Goal: Task Accomplishment & Management: Complete application form

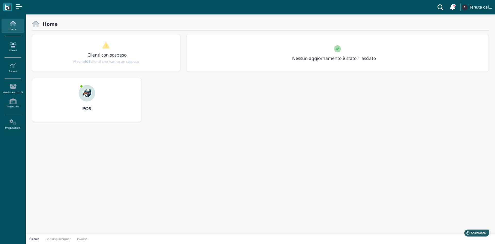
click at [15, 47] on link "Clienti" at bounding box center [13, 47] width 22 height 14
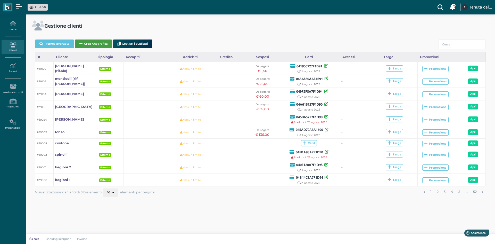
click at [96, 44] on button "Crea Anagrafica" at bounding box center [93, 43] width 37 height 9
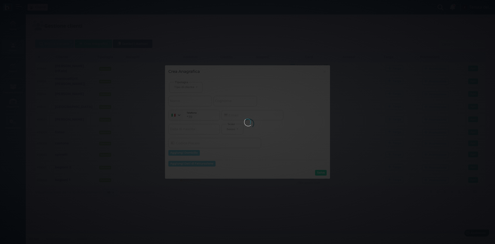
select select
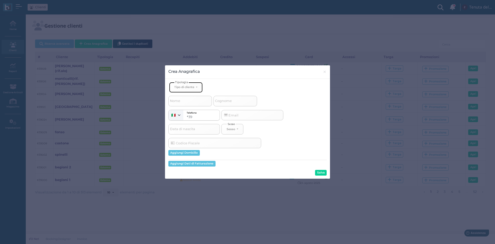
click at [189, 85] on div "Tipo di cliente" at bounding box center [184, 87] width 20 height 4
click at [181, 104] on span "Esterno" at bounding box center [180, 104] width 13 height 4
select select "[object Object]"
select select
click at [179, 102] on span "Nome" at bounding box center [175, 101] width 12 height 6
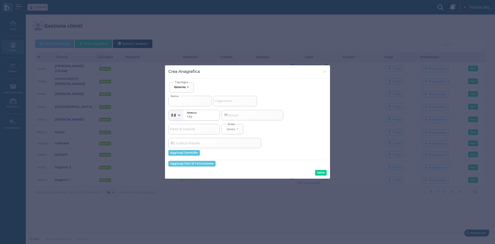
click at [179, 102] on input "Nome" at bounding box center [190, 101] width 44 height 10
type input "c"
select select
type input "ca"
select select
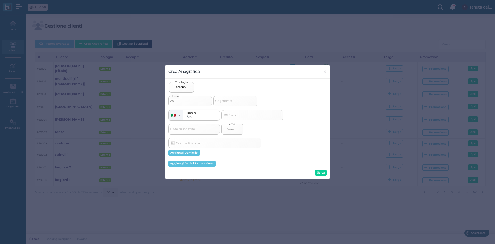
type input "cav"
select select
type input "cava"
select select
type input "caval"
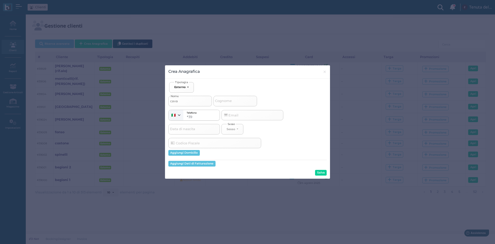
select select
type input "cavall"
select select
type input "cavallo"
select select
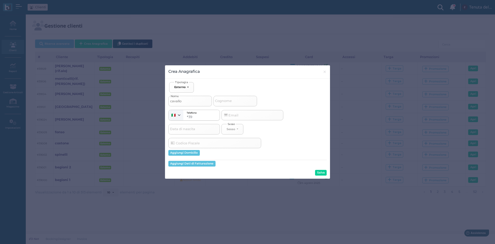
type input "cavallo"
click at [236, 100] on input "Cognome" at bounding box center [235, 101] width 44 height 10
type input "r"
select select
type input "ri"
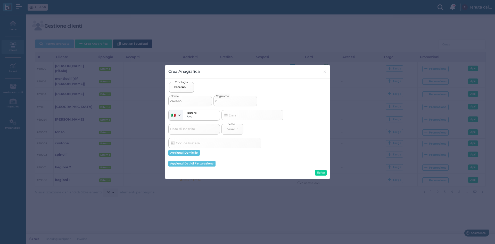
select select
type input "rif"
select select
type input "rif"
select select
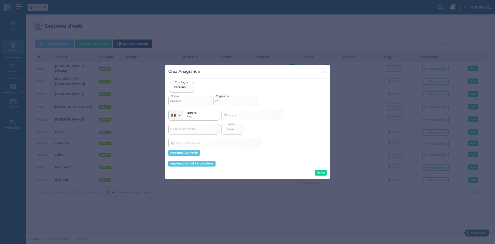
type input "rif a"
select select
type input "rif ab"
select select
type input "rif abb"
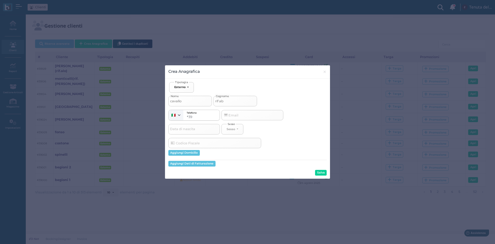
select select
type input "rif abbo"
select select
type input "rif abbon"
select select
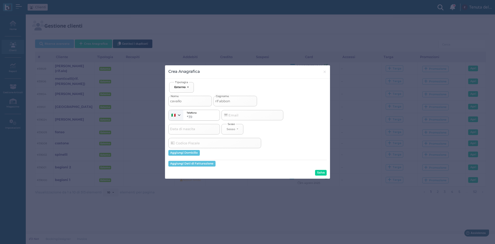
type input "rif abbona"
select select
type input "rif abbonam"
select select
type input "rif abboname"
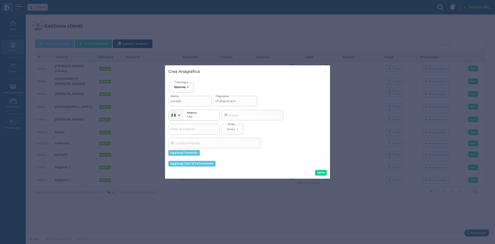
select select
type input "rif abbonamen"
select select
type input "rif abbonament"
select select
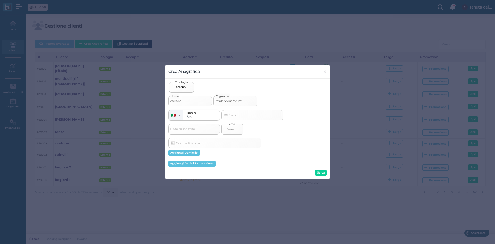
type input "rif abbonamento"
select select
type input "rif abbonamento"
click at [317, 173] on button "Salva" at bounding box center [321, 173] width 12 height 6
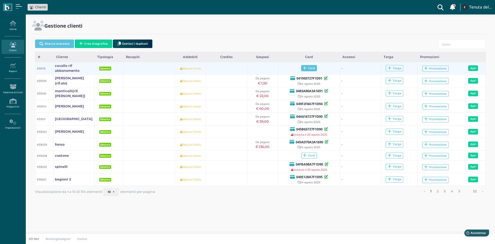
click at [314, 67] on span "Card" at bounding box center [309, 68] width 16 height 6
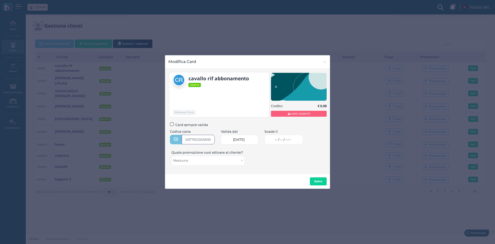
type input "04776D0A3A1695"
click at [283, 136] on link "-- / -- / ----" at bounding box center [283, 140] width 38 height 10
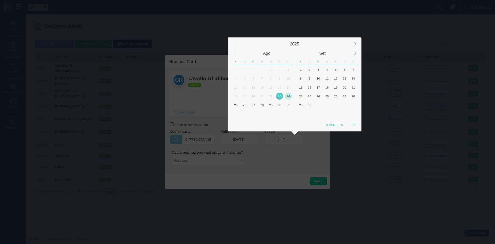
click at [287, 96] on div "24" at bounding box center [288, 96] width 7 height 7
click at [353, 124] on div "OK" at bounding box center [353, 124] width 13 height 9
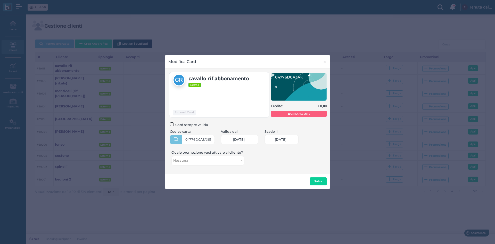
scroll to position [0, 23]
click at [286, 137] on link "24/08/2025 24/08/2025" at bounding box center [281, 140] width 34 height 10
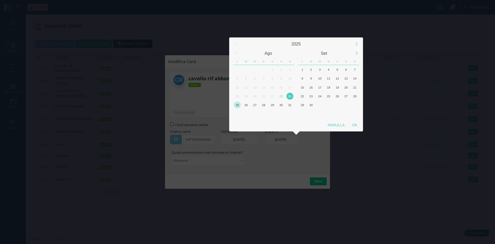
click at [238, 105] on div "25" at bounding box center [237, 104] width 7 height 7
click at [357, 124] on div "OK" at bounding box center [354, 124] width 13 height 9
type input "25/08/2025"
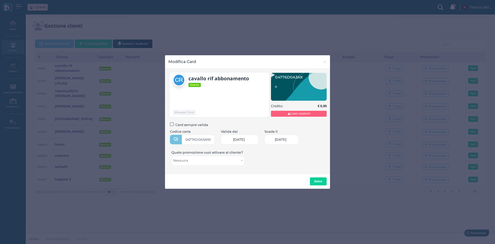
scroll to position [0, 22]
click at [319, 182] on b "Salva" at bounding box center [318, 181] width 8 height 4
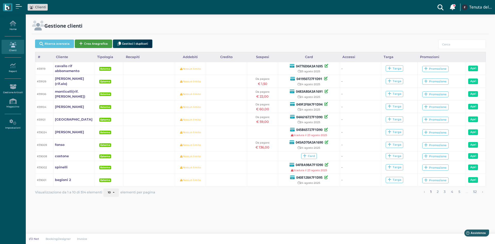
click at [89, 45] on button "Crea Anagrafica" at bounding box center [93, 43] width 37 height 9
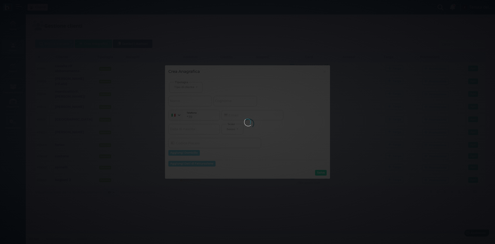
select select
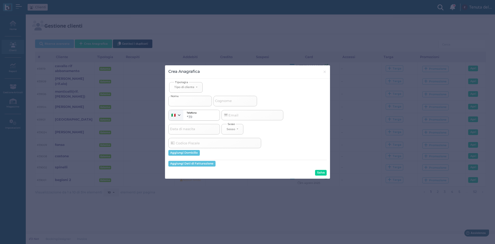
click at [192, 99] on input "Nome" at bounding box center [190, 101] width 44 height 10
select select
type input "c"
select select
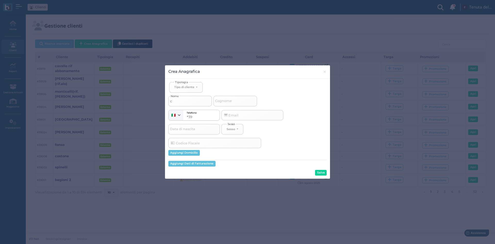
type input "co"
select select
type input "cos"
select select
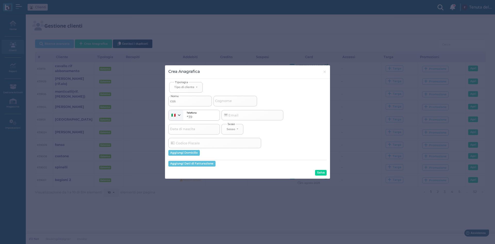
select select
type input "cost"
select select
type input "costo"
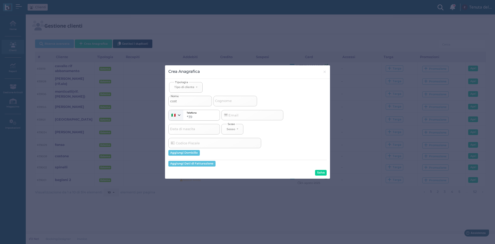
select select
type input "coston"
select select
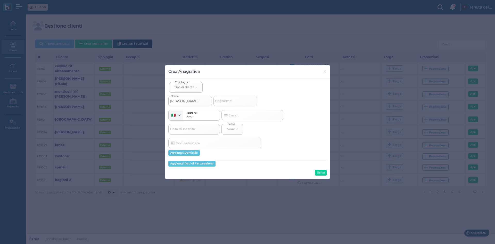
type input "costone"
select select
type input "costone"
click at [239, 103] on input "Cognome" at bounding box center [235, 101] width 44 height 10
type input "0"
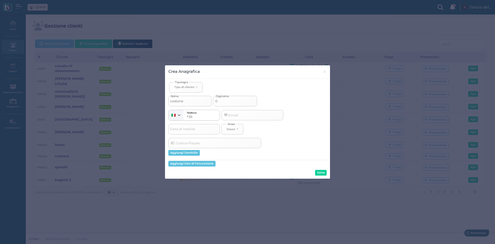
select select
type input "04"
select select
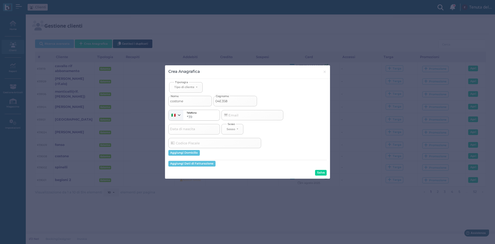
type input "04E3580"
select select
type input "04E3580A"
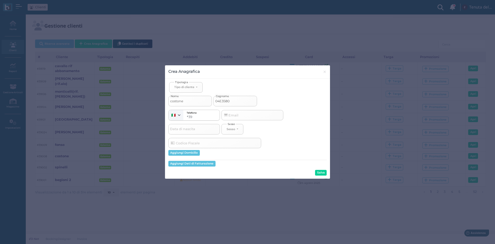
select select
type input "04E3580A3"
select select
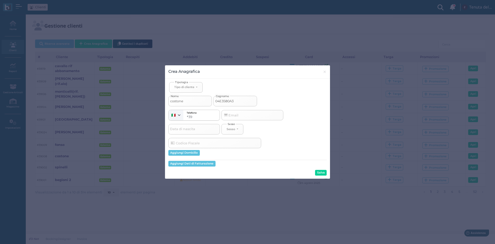
type input "04E3580A3A"
select select
type input "04E3580A3A1"
select select
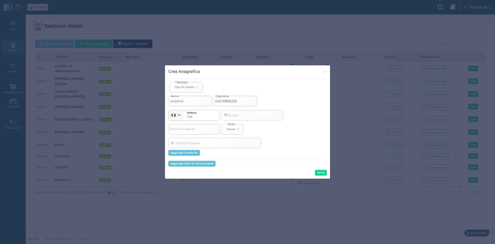
select select
type input "04E3580A3A16"
select select
type input "04E3580A3A169"
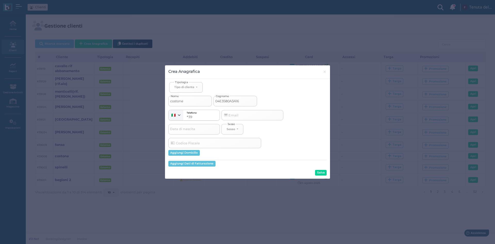
select select
type input "04E3580A3A1691"
select select
type input "04E3580A3A1691"
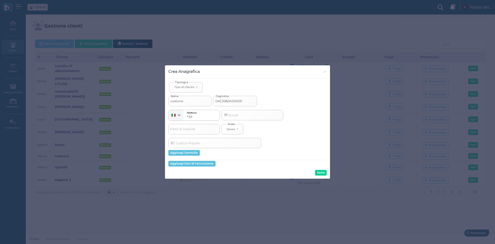
drag, startPoint x: 231, startPoint y: 99, endPoint x: 203, endPoint y: 99, distance: 28.4
click at [203, 99] on div "costone Nome 04E3580A3A1691 Cognome" at bounding box center [247, 100] width 158 height 14
select select
click at [190, 90] on button "Tipo di cliente" at bounding box center [186, 87] width 34 height 11
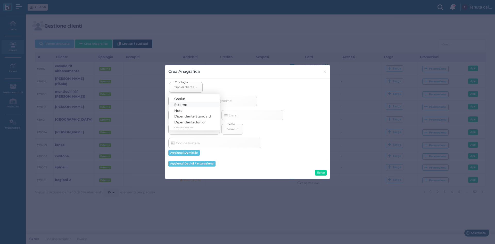
click at [184, 105] on span "Esterno" at bounding box center [180, 104] width 13 height 4
select select "[object Object]"
select select
click at [323, 173] on button "Salva" at bounding box center [321, 173] width 12 height 6
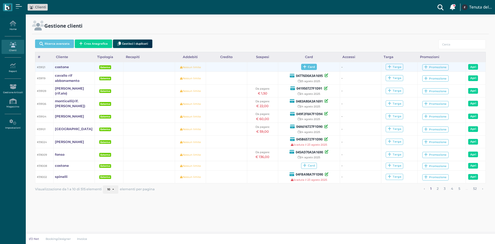
click at [314, 66] on span "Card" at bounding box center [309, 67] width 16 height 6
click at [309, 67] on span "Card" at bounding box center [309, 67] width 16 height 6
click at [309, 66] on span "Card" at bounding box center [309, 67] width 16 height 6
click at [309, 69] on span "Card" at bounding box center [309, 67] width 16 height 6
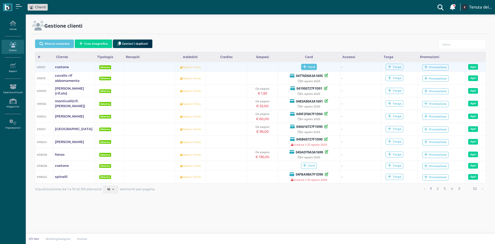
click at [309, 69] on span "Card" at bounding box center [309, 67] width 16 height 6
click at [314, 65] on span "Card" at bounding box center [309, 67] width 16 height 6
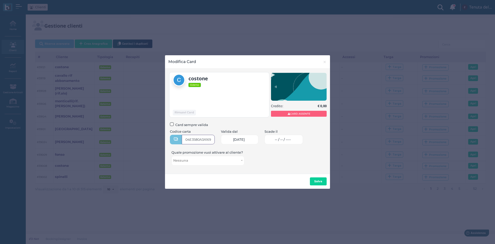
type input "04E3580A3A1691"
click at [291, 139] on span "-- / -- / ----" at bounding box center [283, 139] width 16 height 4
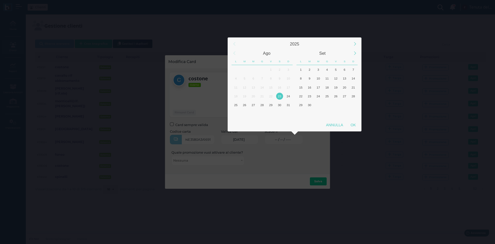
scroll to position [0, 0]
click at [289, 93] on div "24" at bounding box center [288, 96] width 7 height 7
click at [356, 123] on div "OK" at bounding box center [353, 124] width 13 height 9
type input "24/08/2025"
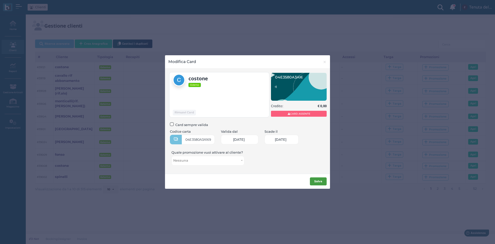
scroll to position [0, 23]
click at [319, 179] on b "Salva" at bounding box center [318, 181] width 8 height 4
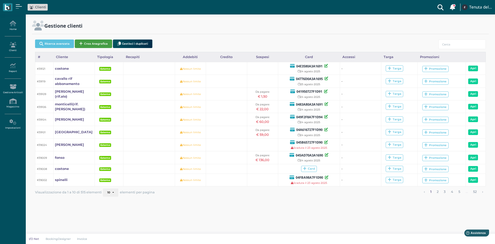
click at [93, 42] on button "Crea Anagrafica" at bounding box center [93, 43] width 37 height 9
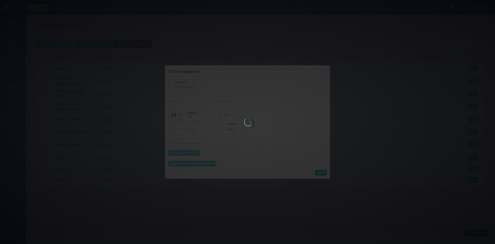
select select
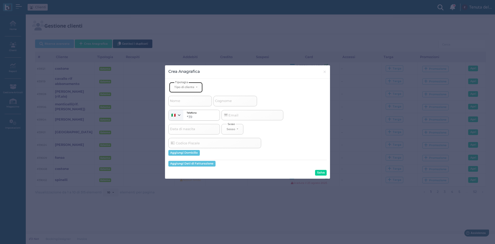
click at [190, 85] on div "Tipo di cliente" at bounding box center [184, 87] width 20 height 4
click at [183, 103] on span "Esterno" at bounding box center [180, 104] width 13 height 4
select select "[object Object]"
select select
click at [182, 98] on input "Nome" at bounding box center [190, 101] width 44 height 10
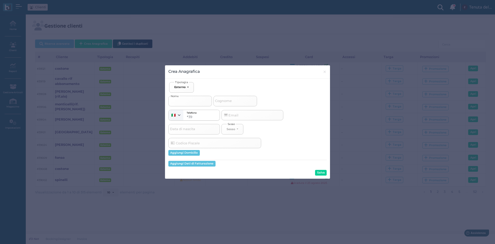
type input "b"
select select
type input "br"
select select
type input "bri"
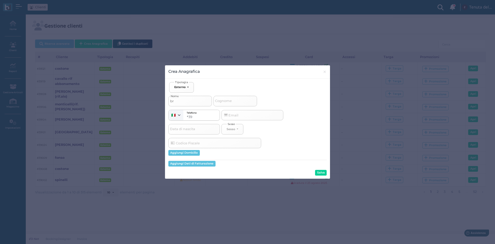
select select
type input "brig"
select select
type input "briga"
select select
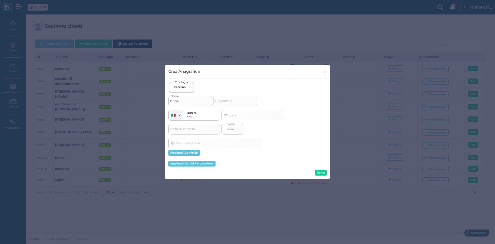
type input "brigan"
select select
type input "brigant"
select select
type input "briganti"
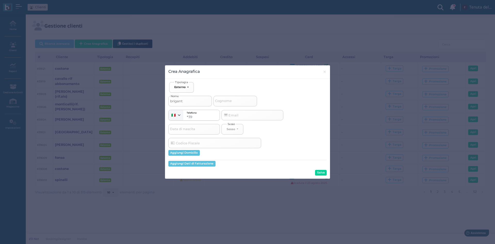
select select
type input "briganti"
click at [229, 99] on span "Cognome" at bounding box center [223, 101] width 18 height 6
click at [229, 99] on input "Cognome" at bounding box center [235, 101] width 44 height 10
type input "r"
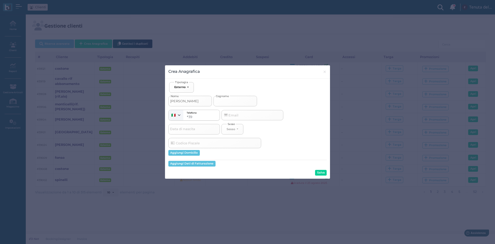
select select
type input "ri"
select select
type input "rif"
select select
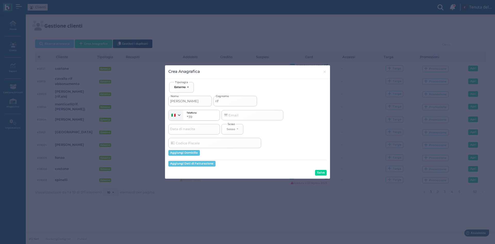
type input "rif"
select select
type input "rif t"
select select
type input "rif tu"
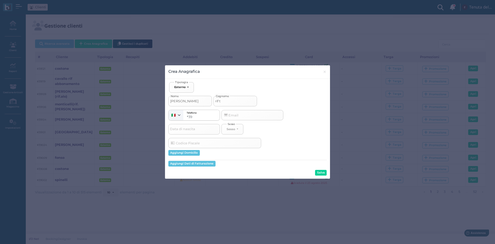
select select
type input "rif tur"
select select
type input "rif turx"
select select
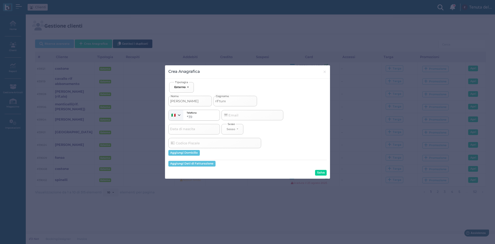
type input "rif tur"
select select
type input "rif turc"
select select
type input "rif turco"
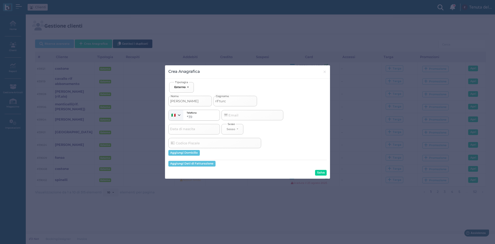
select select
click at [199, 130] on input "Data di nascita" at bounding box center [194, 129] width 52 height 10
type input "rif turco"
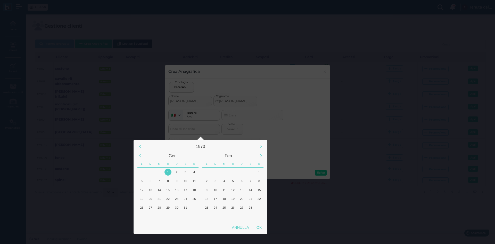
click at [217, 129] on div "1970 Gen Feb L M M G V S D L M M G V S D 1 2 3 4 5 6 7 8 9 10 11 12 13 14 15 16…" at bounding box center [247, 122] width 495 height 244
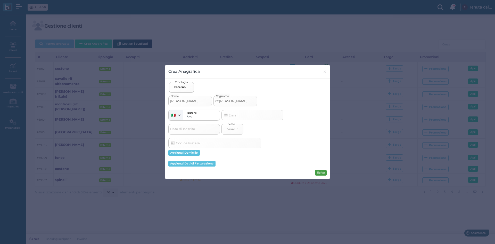
click at [319, 171] on button "Salva" at bounding box center [321, 173] width 12 height 6
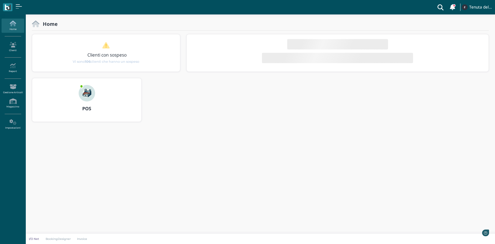
click at [321, 120] on div "POS" at bounding box center [260, 103] width 463 height 50
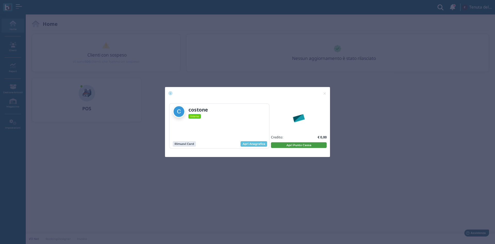
click at [305, 147] on button "Apri Punto Cassa" at bounding box center [299, 145] width 56 height 6
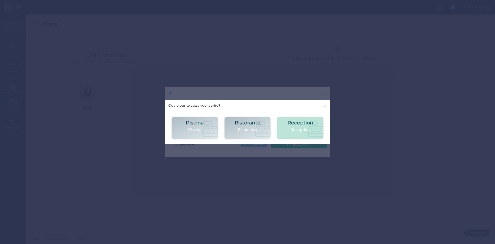
click at [313, 127] on icon at bounding box center [316, 128] width 16 height 16
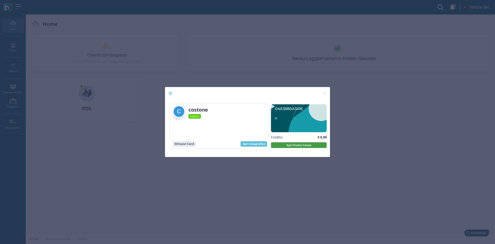
click at [287, 146] on button "Apri Punto Cassa" at bounding box center [299, 145] width 56 height 6
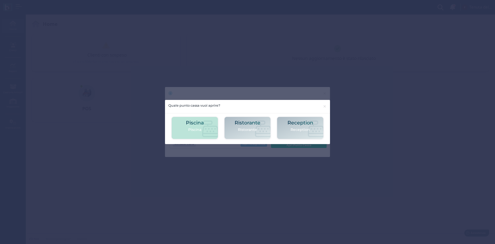
click at [196, 134] on div "Piscina [GEOGRAPHIC_DATA]" at bounding box center [195, 128] width 18 height 16
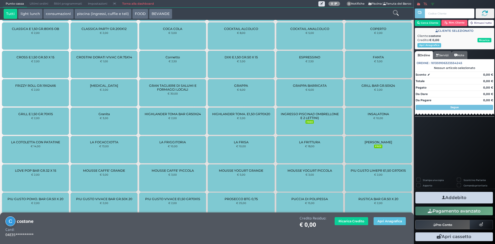
scroll to position [331, 0]
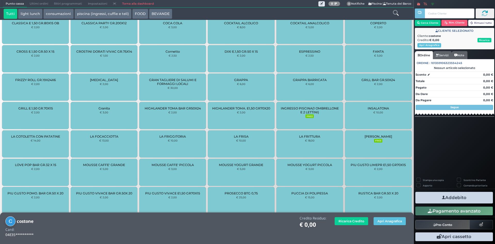
click at [310, 110] on span "INGRESSO PISCINA(1 OMBRELLONE E 2 LETTINI)" at bounding box center [310, 110] width 58 height 8
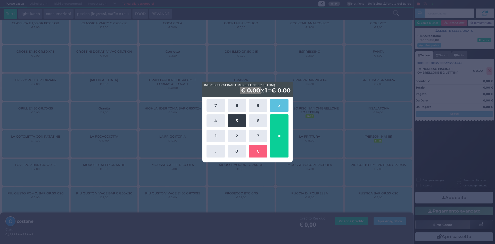
click at [239, 123] on button "5" at bounding box center [237, 120] width 19 height 13
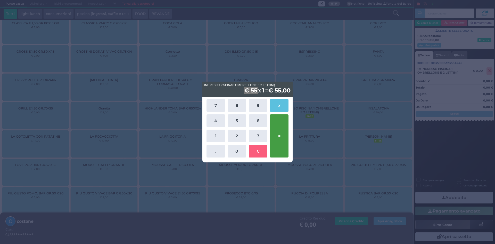
click at [284, 134] on button "=" at bounding box center [279, 135] width 19 height 43
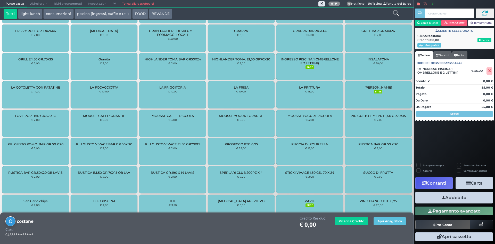
scroll to position [405, 0]
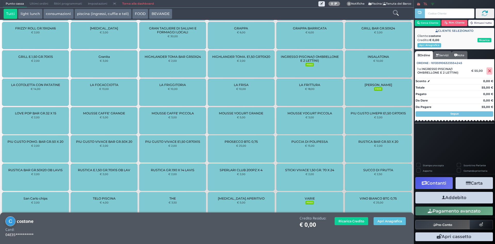
click at [452, 196] on button "Addebito" at bounding box center [454, 198] width 78 height 12
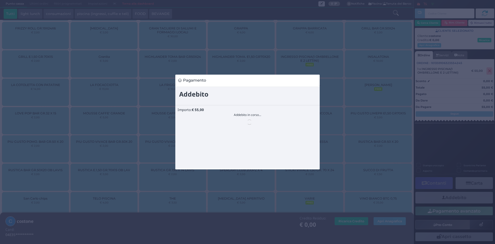
scroll to position [0, 0]
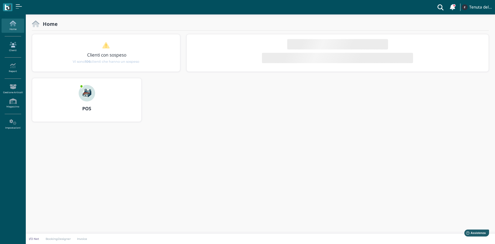
click at [8, 47] on icon at bounding box center [13, 45] width 22 height 6
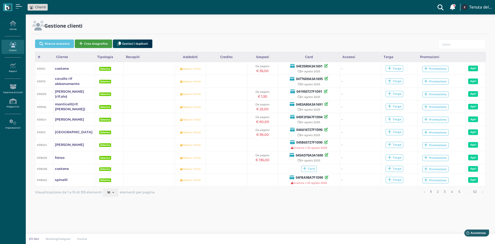
click at [92, 43] on button "Crea Anagrafica" at bounding box center [93, 43] width 37 height 9
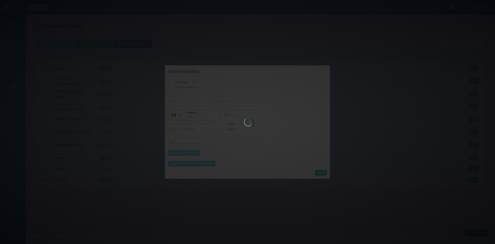
select select
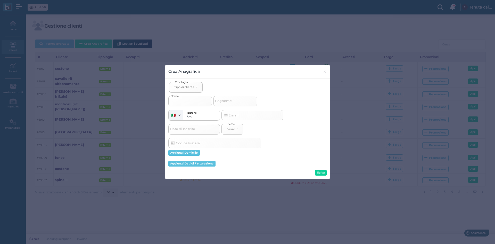
click at [186, 101] on input "Nome" at bounding box center [190, 101] width 44 height 10
select select
type input "T"
select select
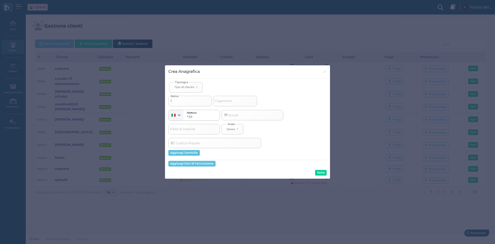
type input "Tu"
select select
type input "Tur"
select select
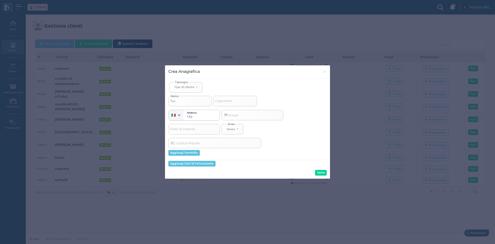
select select
type input "Turc"
select select
type input "Turco"
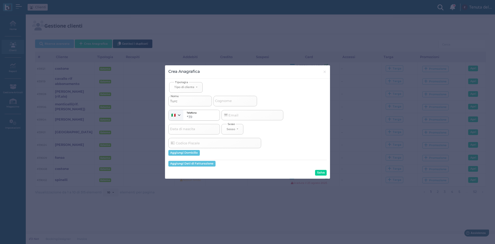
select select
type input "Turco"
click at [191, 82] on button "Tipo di cliente" at bounding box center [186, 87] width 34 height 11
click at [177, 104] on span "Esterno" at bounding box center [180, 104] width 13 height 4
select select "[object Object]"
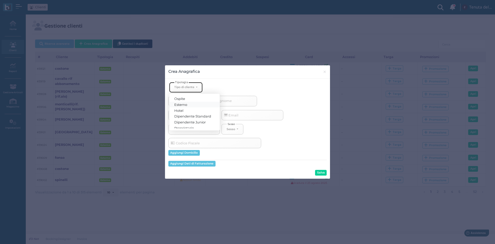
select select
click at [318, 172] on button "Salva" at bounding box center [321, 173] width 12 height 6
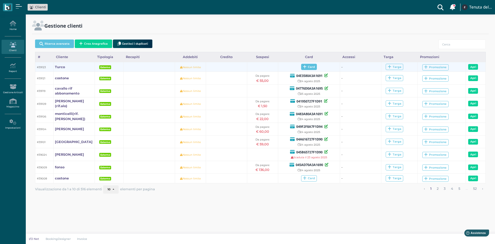
click at [308, 66] on span "Card" at bounding box center [309, 67] width 16 height 6
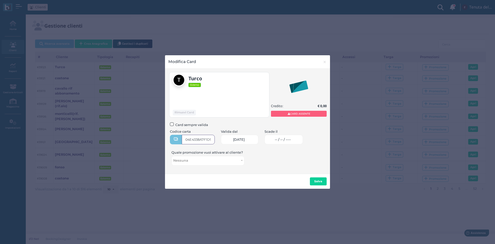
type input "04E4338A7F1D90"
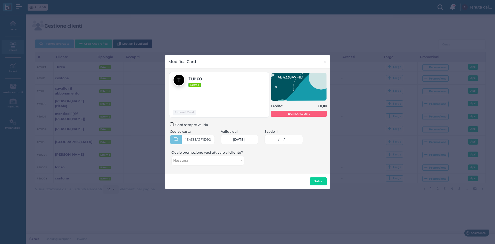
click at [293, 142] on link "-- / -- / ----" at bounding box center [283, 140] width 38 height 10
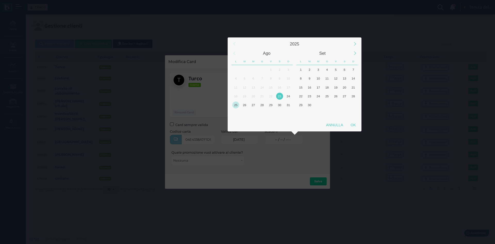
click at [234, 105] on div "25" at bounding box center [235, 104] width 7 height 7
click at [349, 123] on div "OK" at bounding box center [353, 124] width 13 height 9
type input "25/08/2025"
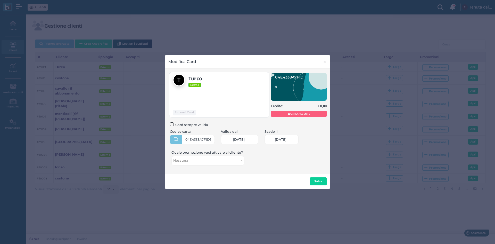
scroll to position [0, 22]
click at [318, 183] on button "Salva" at bounding box center [318, 181] width 17 height 8
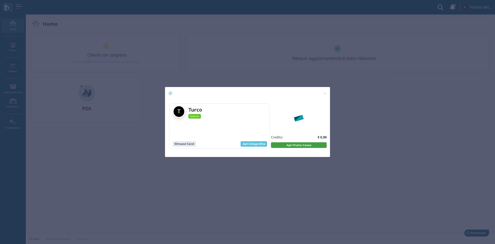
click at [281, 145] on button "Apri Punto Cassa" at bounding box center [299, 145] width 56 height 6
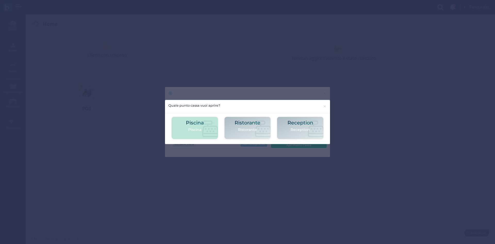
click at [203, 124] on h2 "Piscina" at bounding box center [195, 122] width 18 height 5
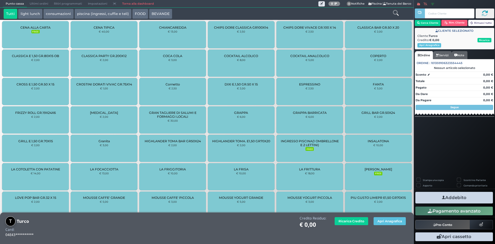
scroll to position [294, 0]
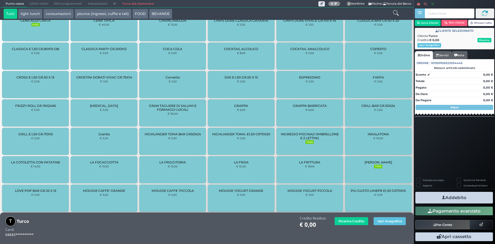
click at [300, 138] on span "INGRESSO PISCINA(1 OMBRELLONE E 2 LETTINI)" at bounding box center [310, 136] width 58 height 8
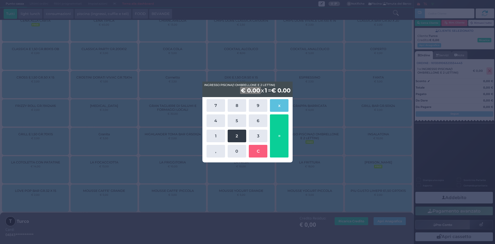
drag, startPoint x: 238, startPoint y: 125, endPoint x: 237, endPoint y: 136, distance: 10.6
click at [238, 125] on button "5" at bounding box center [237, 120] width 19 height 13
click at [236, 149] on button "0" at bounding box center [237, 151] width 19 height 13
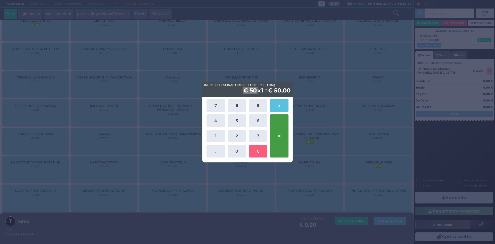
click at [277, 137] on button "=" at bounding box center [279, 135] width 19 height 43
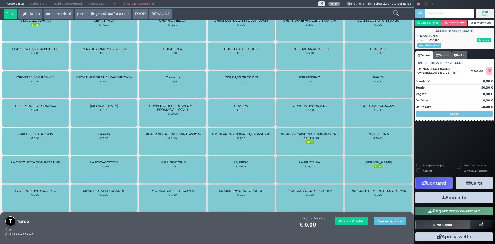
click at [440, 195] on button "Addebito" at bounding box center [454, 198] width 78 height 12
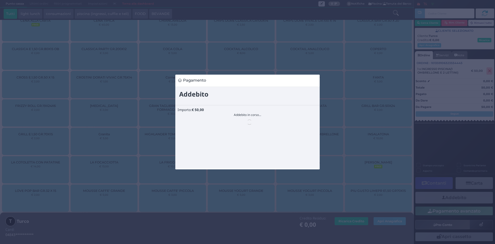
scroll to position [0, 0]
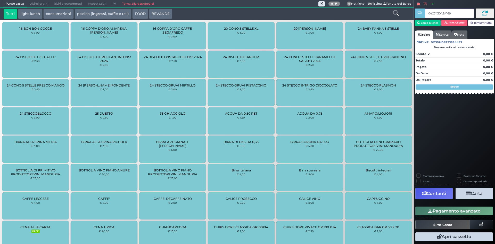
type input "04C7430A3A1691"
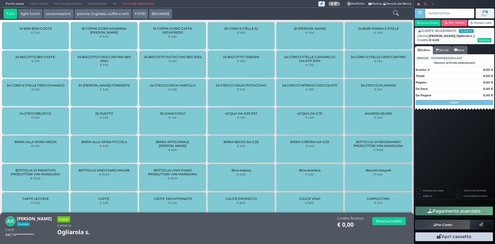
type input "047301727F1D95"
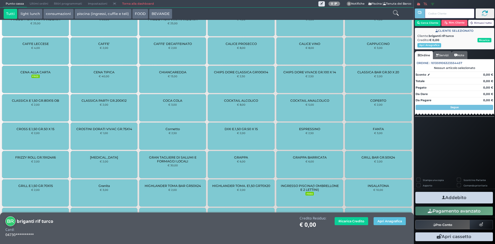
scroll to position [368, 0]
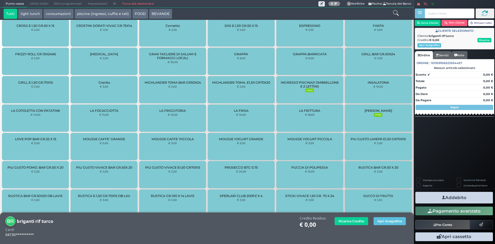
click at [305, 91] on small "FREE" at bounding box center [309, 90] width 8 height 4
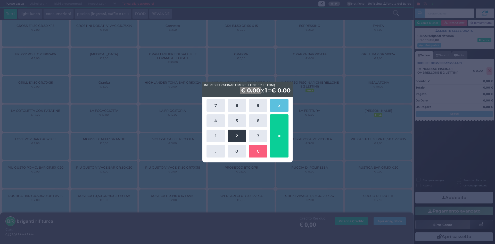
click at [231, 130] on button "2" at bounding box center [237, 135] width 19 height 13
click at [253, 150] on button "C" at bounding box center [258, 151] width 19 height 13
drag, startPoint x: 237, startPoint y: 125, endPoint x: 239, endPoint y: 136, distance: 10.9
click at [237, 125] on button "5" at bounding box center [237, 120] width 19 height 13
click at [239, 152] on button "0" at bounding box center [237, 151] width 19 height 13
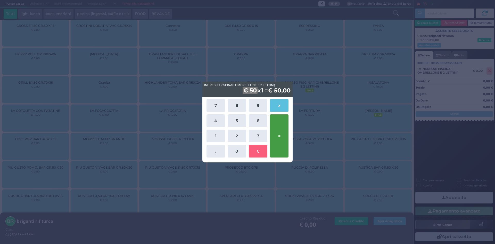
click at [283, 135] on button "=" at bounding box center [279, 135] width 19 height 43
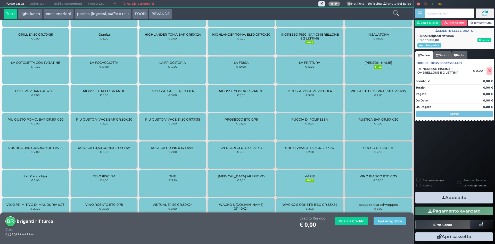
scroll to position [442, 0]
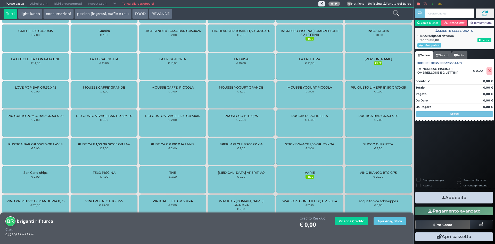
click at [452, 198] on button "Addebito" at bounding box center [454, 198] width 78 height 12
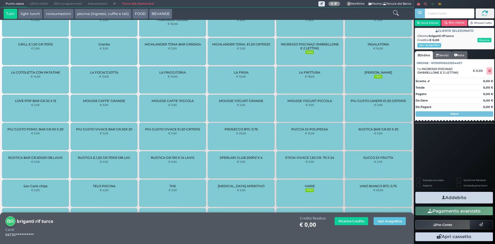
scroll to position [405, 0]
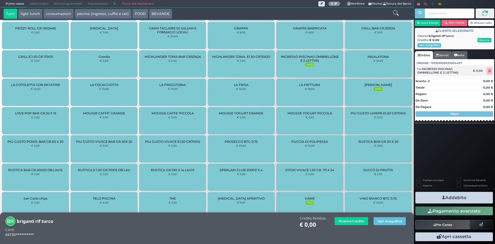
click at [488, 71] on icon at bounding box center [489, 71] width 3 height 0
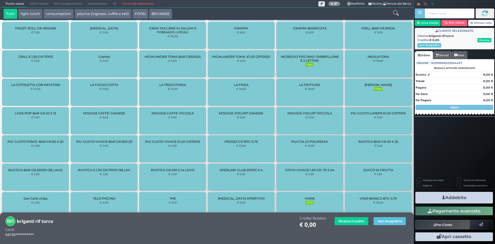
click at [313, 65] on div "INGRESSO PISCINA(1 OMBRELLONE E 2 LETTINI) FREE" at bounding box center [309, 63] width 67 height 27
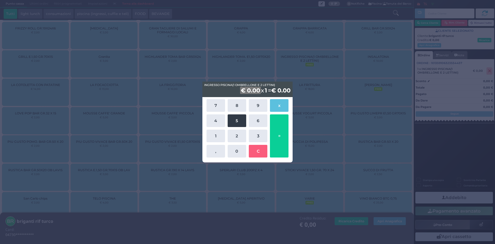
click at [241, 121] on button "5" at bounding box center [237, 120] width 19 height 13
click at [233, 147] on button "0" at bounding box center [237, 151] width 19 height 13
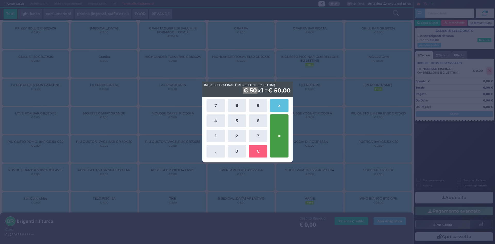
click at [280, 129] on button "=" at bounding box center [279, 135] width 19 height 43
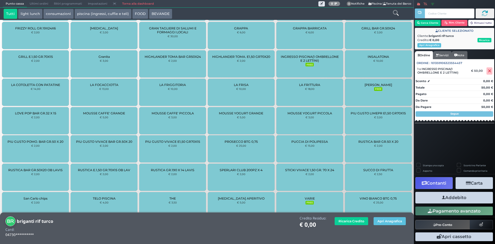
click at [449, 196] on button "Addebito" at bounding box center [454, 198] width 78 height 12
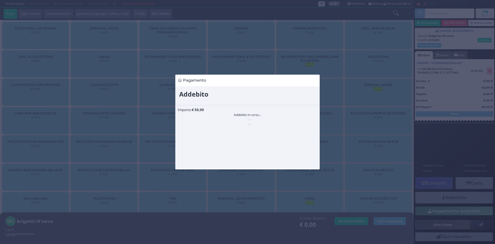
scroll to position [0, 0]
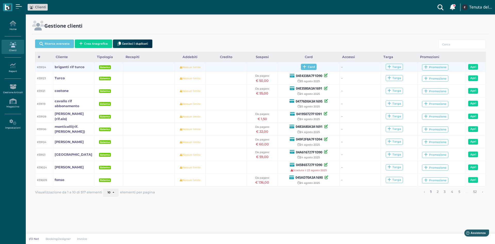
click at [306, 68] on span "Card" at bounding box center [309, 67] width 16 height 6
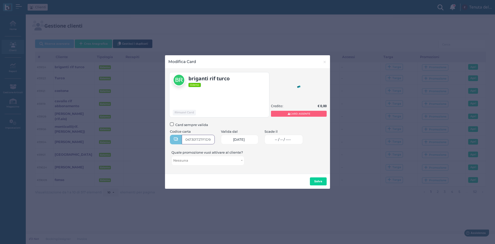
type input "047301727F1D95"
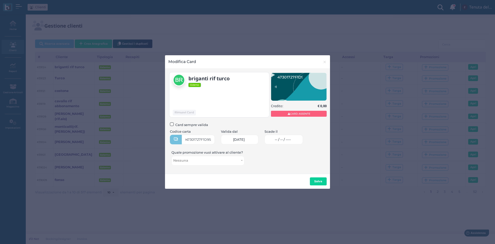
click at [290, 139] on span "-- / -- / ----" at bounding box center [283, 139] width 16 height 4
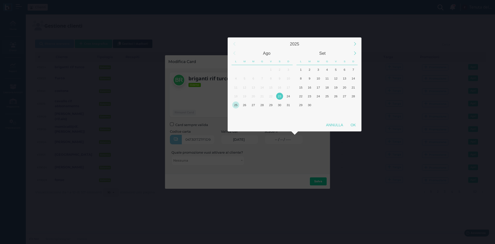
click at [238, 104] on div "25" at bounding box center [235, 104] width 7 height 7
click at [356, 123] on div "OK" at bounding box center [353, 124] width 13 height 9
type input "[DATE]"
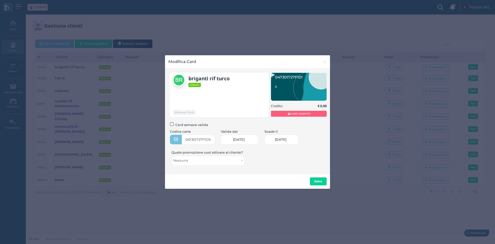
scroll to position [0, 22]
click at [323, 179] on button "Salva" at bounding box center [318, 181] width 17 height 8
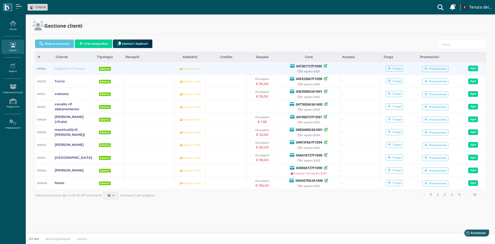
click at [72, 69] on b "briganti rif turco" at bounding box center [70, 69] width 30 height 4
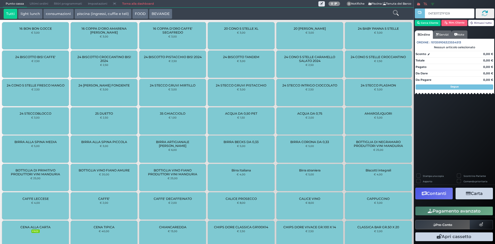
type input "047301727F1D95"
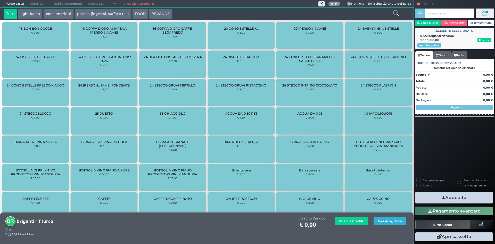
click at [388, 221] on button "Apri Anagrafica" at bounding box center [390, 221] width 32 height 8
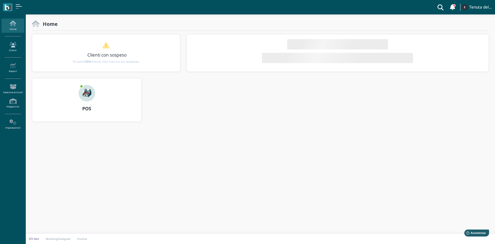
click at [13, 46] on icon at bounding box center [13, 45] width 22 height 6
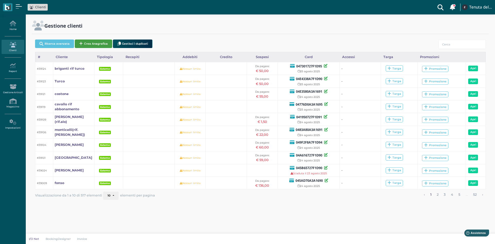
click at [85, 42] on button "Crea Anagrafica" at bounding box center [93, 43] width 37 height 9
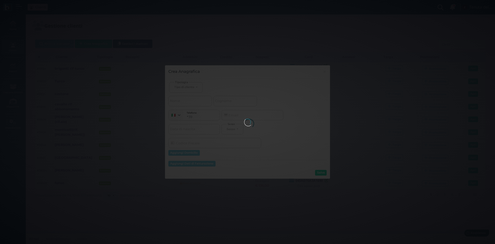
select select
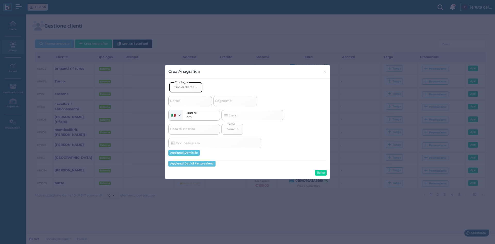
click at [192, 87] on div "Tipo di cliente" at bounding box center [184, 87] width 20 height 4
click at [186, 104] on span "Esterno" at bounding box center [180, 104] width 13 height 4
select select "[object Object]"
select select
click at [184, 101] on input "Nome" at bounding box center [190, 101] width 44 height 10
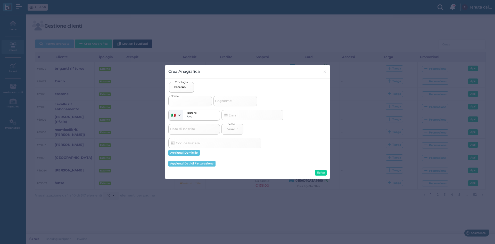
type input "d"
select select
type input "d'"
select select
type input "d'A"
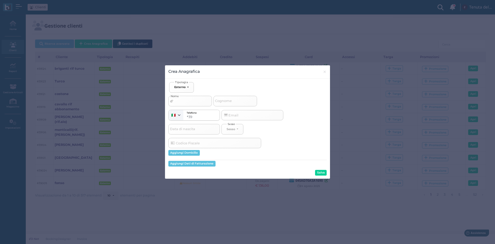
select select
type input "d'An"
select select
type input "d'And"
select select
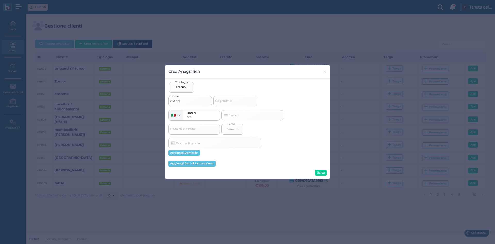
type input "d'Andr"
select select
type input "d'Andri"
select select
type input "d'Andria"
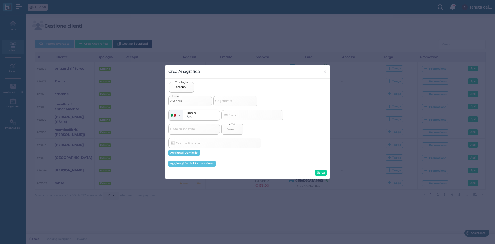
select select
type input "d'Andria"
select select
drag, startPoint x: 189, startPoint y: 99, endPoint x: 173, endPoint y: 101, distance: 16.6
click at [173, 101] on input "d'Andria" at bounding box center [190, 101] width 44 height 10
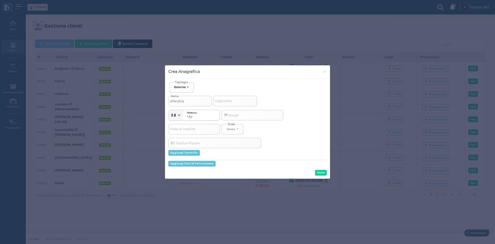
type input "d'"
select select
type input "d"
select select
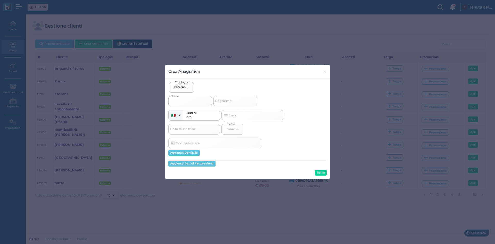
type input "D"
select select
type input "D'"
select select
type input "D'A"
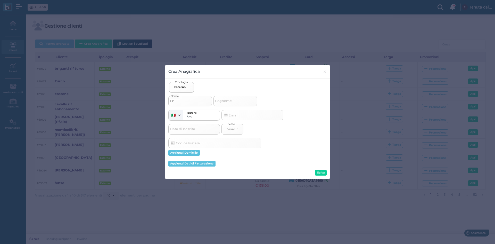
select select
type input "D'AN"
select select
type input "D'AND"
select select
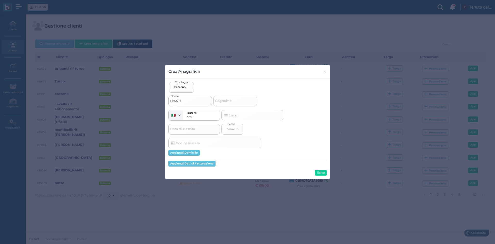
type input "D'ANDR"
select select
type input "D'ANDRI"
select select
type input "D'ANDRIA"
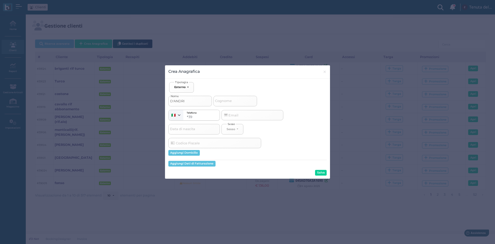
select select
type input "D'ANDRIA"
select select
type input "D'ANDRIA 1"
select select
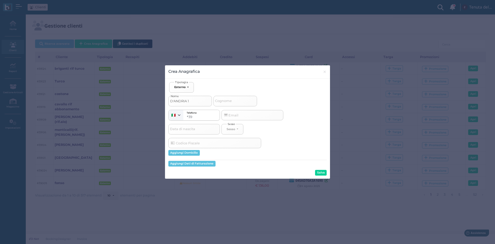
type input "D'ANDRIA 1"
click at [328, 172] on div "Ospite Esterno Hotel Dipendente Standard Dipendente Junior Proprietario Esterno…" at bounding box center [247, 129] width 165 height 100
click at [324, 171] on button "Salva" at bounding box center [321, 173] width 12 height 6
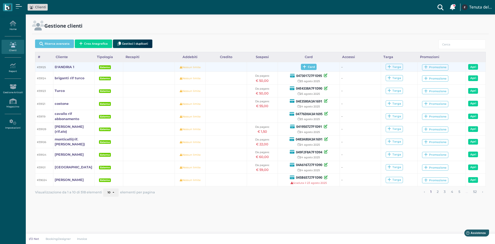
click at [308, 68] on span "Card" at bounding box center [309, 67] width 16 height 6
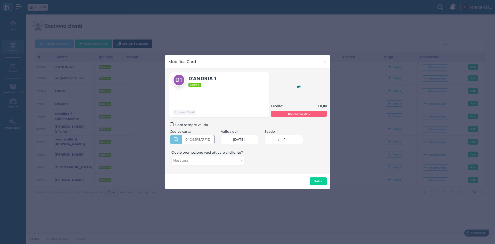
type input "04D92F8A7F1D90"
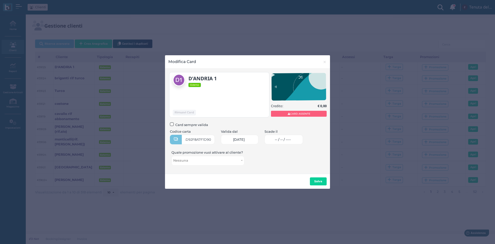
click at [292, 135] on link "-- / -- / ----" at bounding box center [283, 140] width 38 height 10
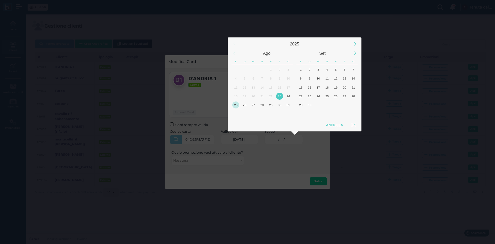
click at [239, 103] on div "25" at bounding box center [235, 104] width 7 height 7
click at [348, 124] on div "OK" at bounding box center [353, 124] width 13 height 9
type input "25/08/2025"
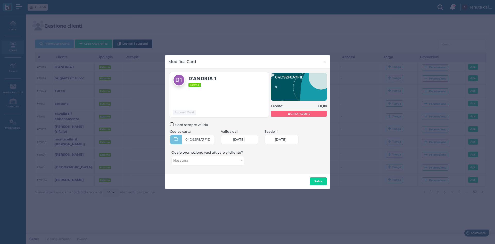
scroll to position [0, 22]
click at [320, 182] on b "Salva" at bounding box center [318, 181] width 8 height 4
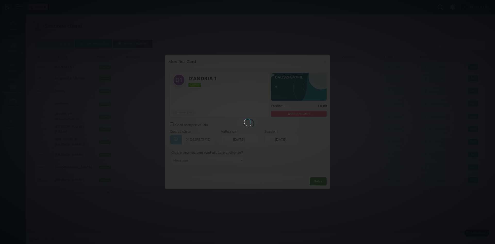
scroll to position [0, 0]
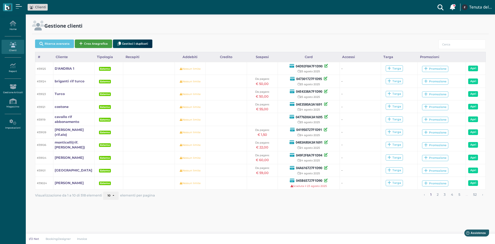
click at [85, 42] on button "Crea Anagrafica" at bounding box center [93, 43] width 37 height 9
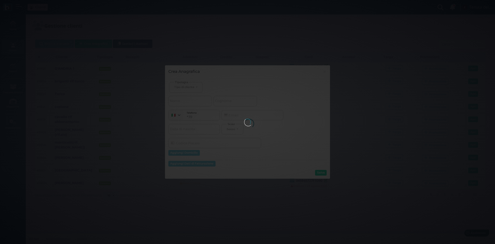
select select
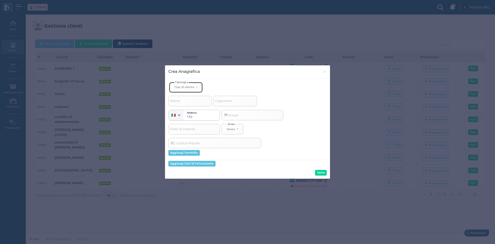
click at [192, 87] on div "Tipo di cliente" at bounding box center [184, 87] width 20 height 4
click at [186, 103] on span "Esterno" at bounding box center [180, 104] width 13 height 4
select select "[object Object]"
select select
click at [186, 102] on input "Nome" at bounding box center [190, 101] width 44 height 10
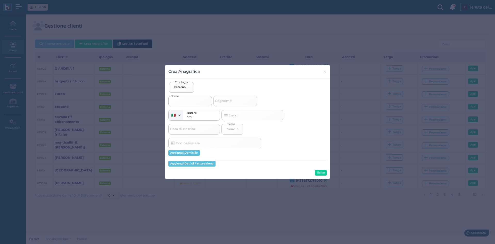
type input "D"
select select
type input "D'"
select select
type input "D'A"
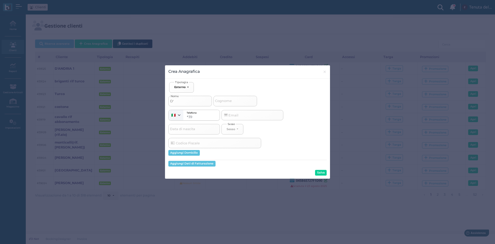
select select
type input "D'AN"
select select
type input "D'AND"
select select
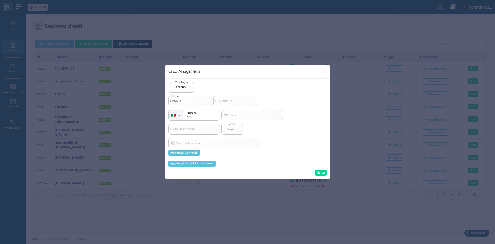
type input "D'ANDR"
select select
type input "D'ANDRI"
select select
type input "D'ANDRIA"
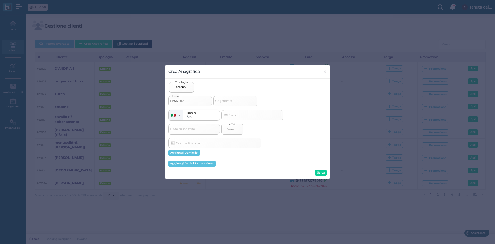
select select
type input "D'ANDRIA"
select select
click at [191, 101] on input "D'ANDRIA" at bounding box center [190, 101] width 44 height 10
type input "D'ANDRIA 2"
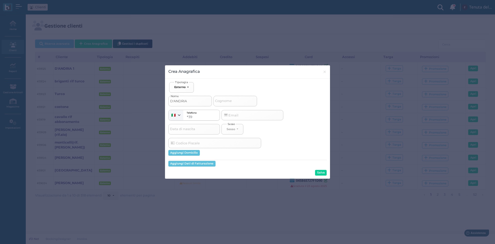
select select
type input "D'ANDRIA 2"
click at [319, 172] on button "Salva" at bounding box center [321, 173] width 12 height 6
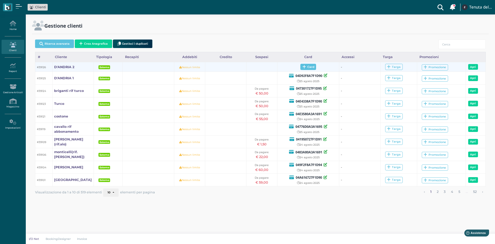
click at [313, 65] on span "Card" at bounding box center [308, 67] width 16 height 6
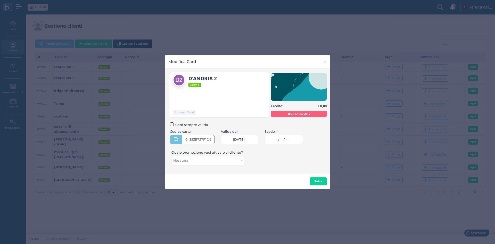
type input "04353E727F1D91"
click at [298, 141] on link "-- / -- / ----" at bounding box center [283, 140] width 38 height 10
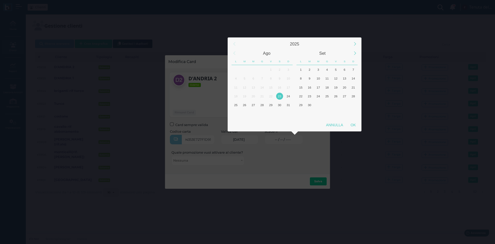
scroll to position [0, 0]
click at [237, 103] on div "25" at bounding box center [235, 104] width 7 height 7
click at [354, 122] on div "OK" at bounding box center [353, 124] width 13 height 9
type input "[DATE]"
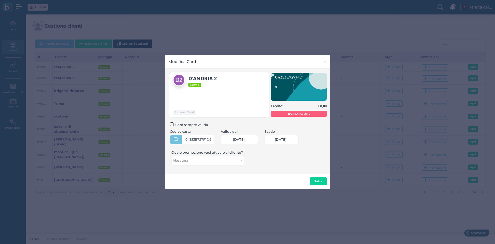
scroll to position [0, 22]
click at [321, 179] on b "Salva" at bounding box center [318, 181] width 8 height 4
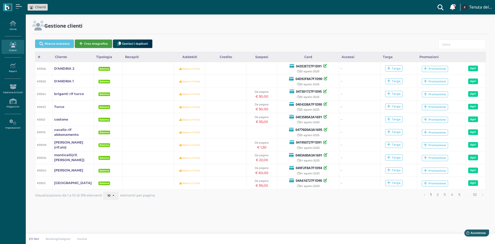
click at [95, 42] on button "Crea Anagrafica" at bounding box center [93, 43] width 37 height 9
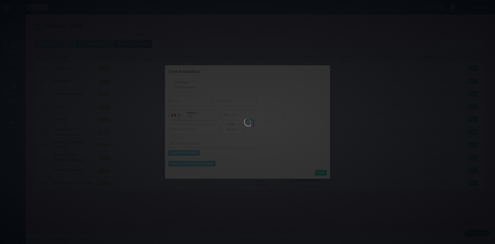
select select
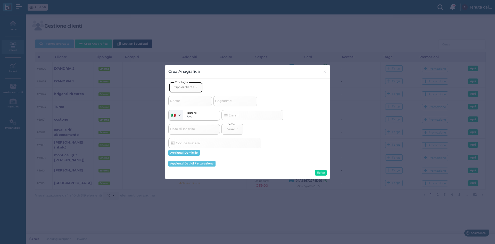
click at [186, 87] on div "Tipo di cliente" at bounding box center [184, 87] width 20 height 4
click at [187, 105] on link "Esterno" at bounding box center [194, 104] width 50 height 6
select select "[object Object]"
select select
click at [183, 101] on input "Nome" at bounding box center [190, 101] width 44 height 10
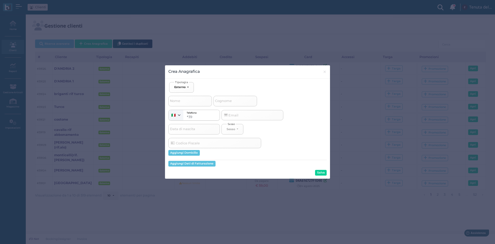
click at [233, 103] on span "Cognome" at bounding box center [223, 101] width 18 height 6
click at [233, 103] on input "Cognome" at bounding box center [235, 101] width 44 height 10
click at [228, 102] on input "Cognome" at bounding box center [235, 101] width 44 height 10
click at [193, 99] on input "Nome" at bounding box center [190, 101] width 44 height 10
type input "S"
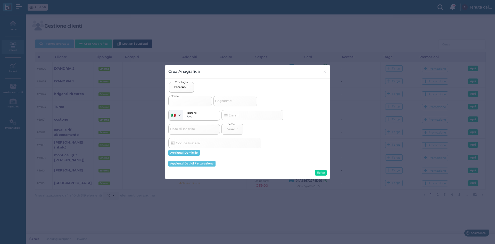
select select
type input "ST"
select select
type input "STR"
select select
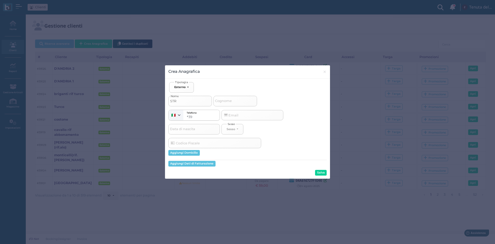
type input "STRA"
select select
type input "STRAN"
select select
type input "STRANI"
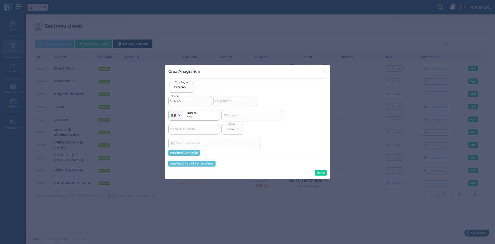
select select
type input "STRANIE"
select select
type input "STRANIER"
select select
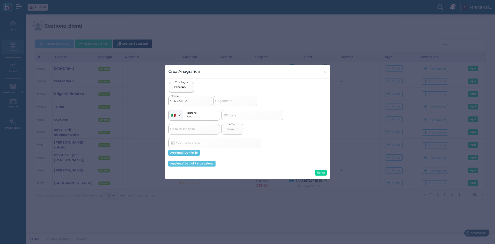
type input "STRANIERI"
select select
type input "STRANIERI"
click at [238, 102] on input "Cognome" at bounding box center [235, 101] width 44 height 10
click at [319, 172] on button "Salva" at bounding box center [321, 173] width 12 height 6
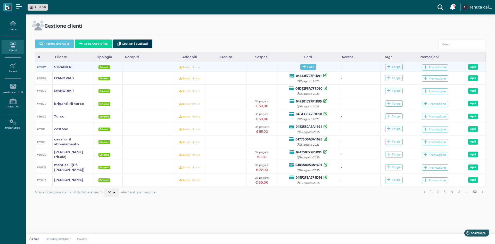
click at [309, 67] on span "Card" at bounding box center [308, 67] width 16 height 6
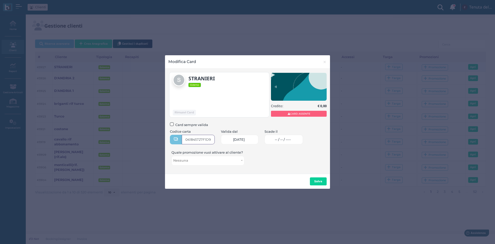
type input "041845727F1D91"
click at [293, 137] on link "-- / -- / ----" at bounding box center [283, 140] width 38 height 10
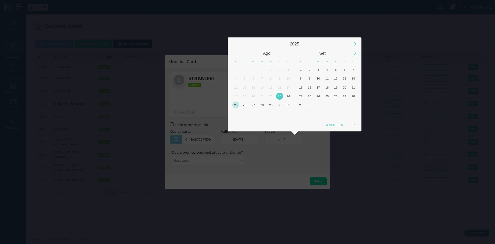
click at [235, 105] on div "25" at bounding box center [235, 104] width 7 height 7
click at [347, 124] on div "OK" at bounding box center [353, 124] width 13 height 9
type input "[DATE]"
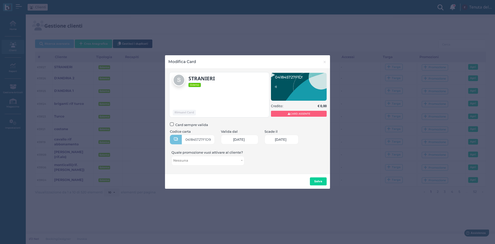
scroll to position [0, 22]
click at [319, 180] on b "Salva" at bounding box center [318, 181] width 8 height 4
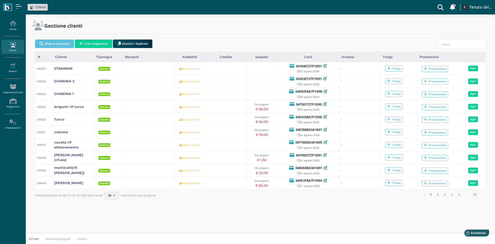
click at [89, 38] on div "Ricerca avanzata Crea Anagrafica Gestisci i duplicati" at bounding box center [260, 44] width 451 height 14
click at [92, 42] on button "Crea Anagrafica" at bounding box center [93, 43] width 37 height 9
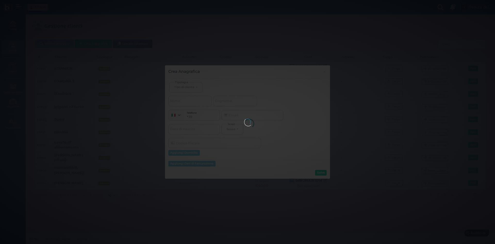
select select
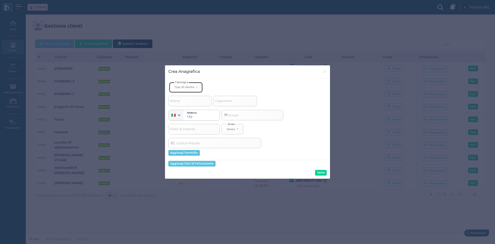
click at [189, 88] on div "Tipo di cliente" at bounding box center [184, 87] width 20 height 4
click at [188, 103] on link "Esterno" at bounding box center [194, 104] width 50 height 6
select select "[object Object]"
select select
click at [189, 100] on input "Nome" at bounding box center [190, 101] width 44 height 10
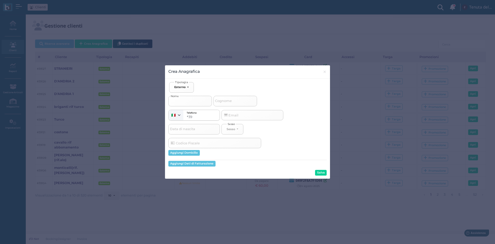
type input "l"
select select
type input "lo"
select select
type input "lor"
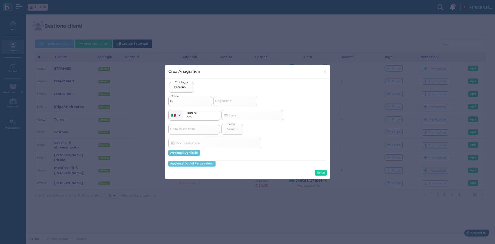
select select
type input "lore"
select select
type input "lored"
select select
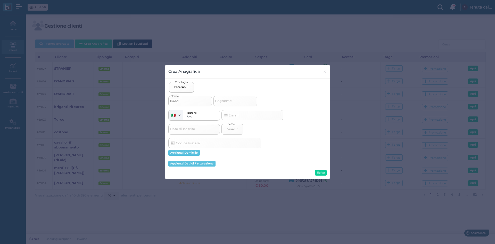
type input "loreda"
select select
type input "loredan"
select select
type input "loredana"
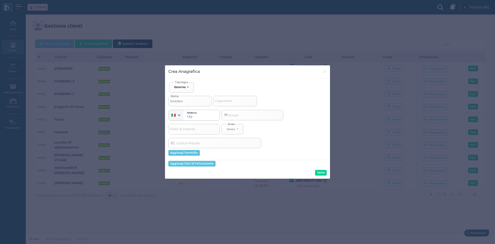
select select
type input "loredana"
select select
type input "loredana"
click at [223, 102] on span "Cognome" at bounding box center [223, 101] width 18 height 6
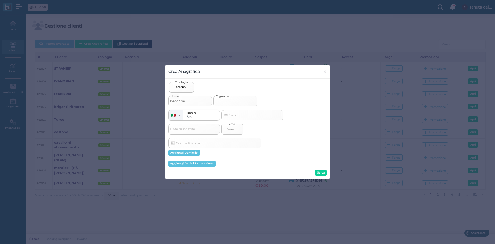
click at [223, 102] on input "Cognome" at bounding box center [235, 101] width 44 height 10
type input "r"
select select
type input "ri"
select select
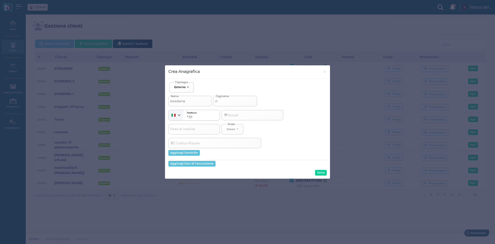
type input "rif"
select select
type input "rif"
select select
type input "rif r"
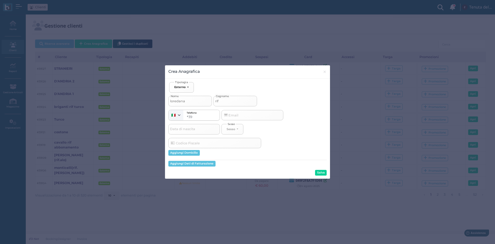
select select
type input "rif ry"
select select
type input "rif r"
select select
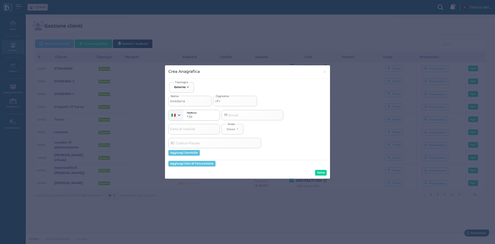
type input "rif ra"
select select
type input "rif ray"
select select
type input "rif raya"
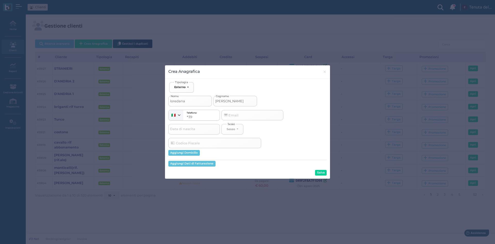
select select
type input "rif rayan"
select select
type input "rif rayan"
click at [320, 172] on button "Salva" at bounding box center [321, 173] width 12 height 6
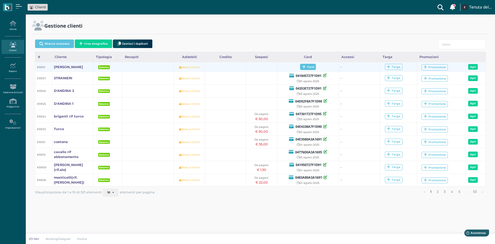
click at [305, 64] on span "Card" at bounding box center [308, 67] width 16 height 6
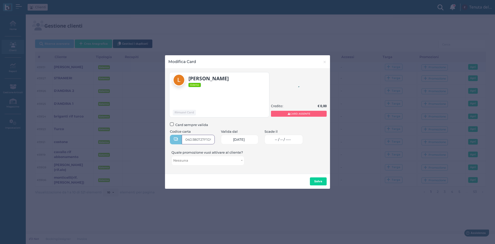
type input "04D380727F1D90"
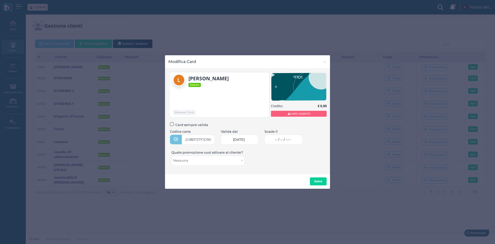
click at [298, 138] on link "-- / -- / ----" at bounding box center [283, 140] width 38 height 10
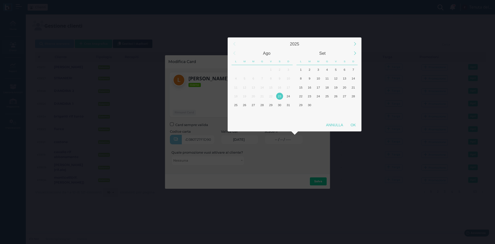
scroll to position [0, 0]
click at [237, 105] on div "25" at bounding box center [235, 104] width 7 height 7
click at [353, 125] on div "OK" at bounding box center [353, 124] width 13 height 9
type input "[DATE]"
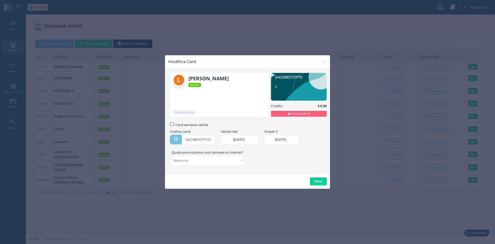
scroll to position [0, 22]
click at [321, 184] on button "Salva" at bounding box center [318, 181] width 17 height 8
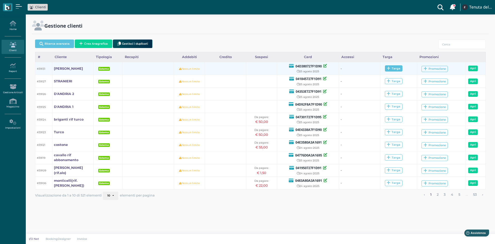
click at [400, 69] on div "Targa" at bounding box center [394, 68] width 18 height 6
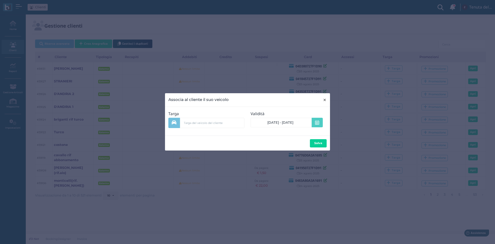
click at [326, 100] on span "×" at bounding box center [325, 99] width 4 height 7
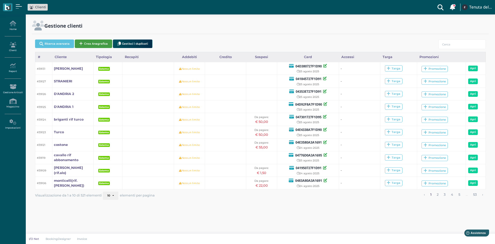
click at [95, 41] on button "Crea Anagrafica" at bounding box center [93, 43] width 37 height 9
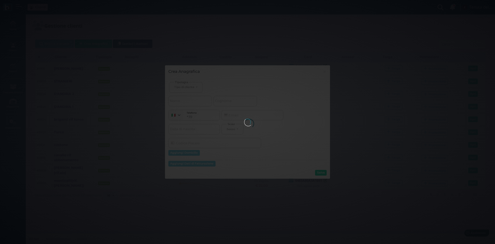
select select
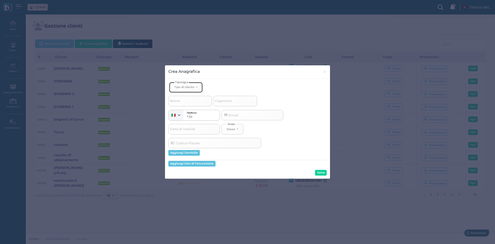
click at [191, 89] on div "Tipo di cliente" at bounding box center [184, 87] width 20 height 4
click at [183, 103] on span "Esterno" at bounding box center [180, 104] width 13 height 4
select select "[object Object]"
select select
click at [183, 99] on input "Nome" at bounding box center [190, 101] width 44 height 10
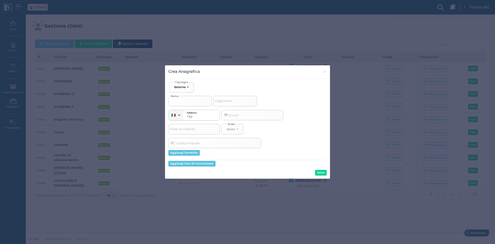
type input "m"
select select
type input "ma"
select select
type input "mar"
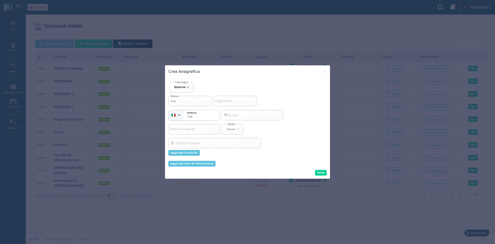
select select
type input "mari"
select select
type input "mario"
select select
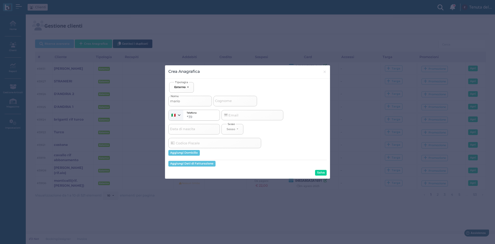
type input "mario"
click at [241, 103] on input "Cognome" at bounding box center [235, 101] width 44 height 10
type input "r"
select select
type input "ri"
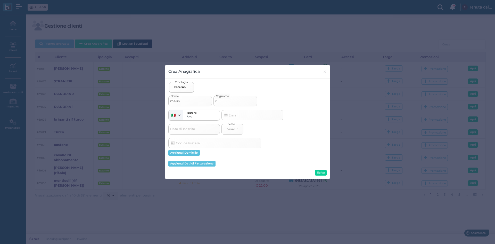
select select
type input "rif"
select select
type input "rif"
select select
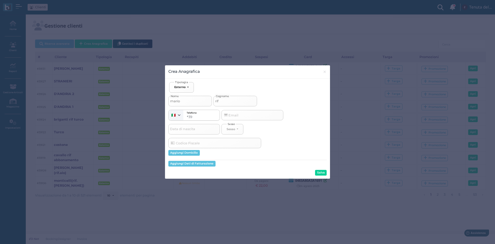
type input "rif r"
select select
type input "rif ra"
select select
type input "rif rau"
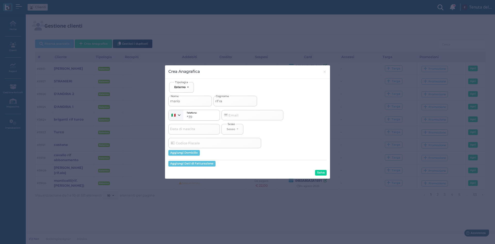
select select
type input "rif ra"
select select
type input "rif ray"
select select
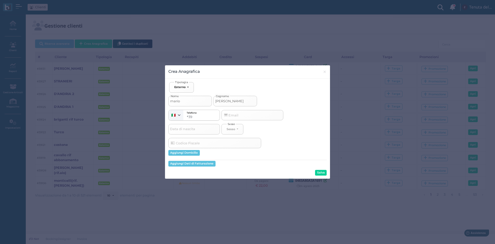
type input "rif raya"
select select
type input "rif rayan"
select select
type input "rif rayan"
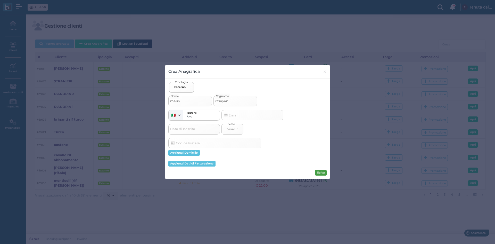
click at [322, 175] on button "Salva" at bounding box center [321, 173] width 12 height 6
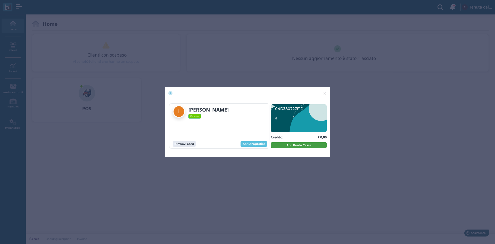
click at [278, 144] on button "Apri Punto Cassa" at bounding box center [299, 145] width 56 height 6
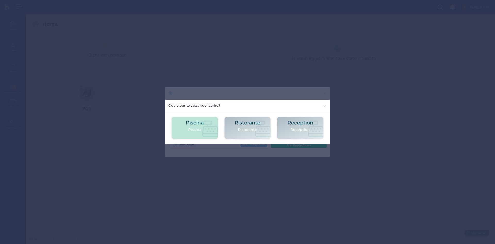
click at [206, 125] on icon at bounding box center [210, 128] width 16 height 16
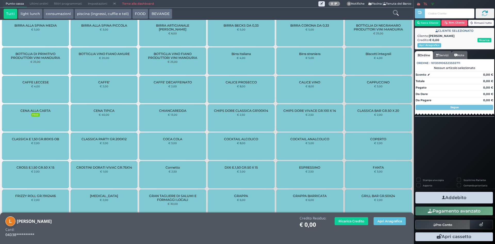
scroll to position [221, 0]
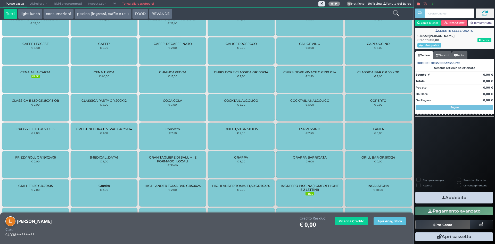
click at [304, 187] on span "INGRESSO PISCINA(1 OMBRELLONE E 2 LETTINI)" at bounding box center [310, 188] width 58 height 8
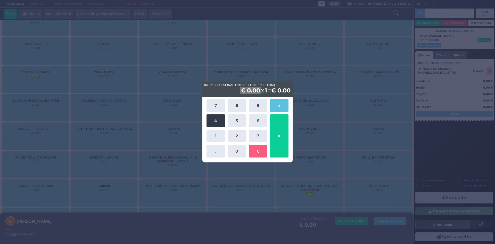
click at [216, 124] on button "4" at bounding box center [215, 120] width 19 height 13
click at [235, 146] on button "0" at bounding box center [237, 151] width 19 height 13
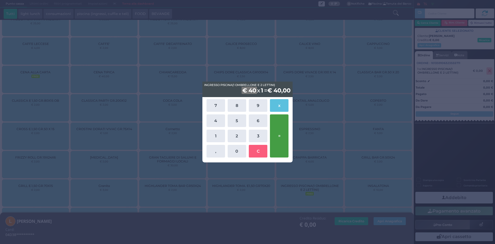
click at [284, 136] on button "=" at bounding box center [279, 135] width 19 height 43
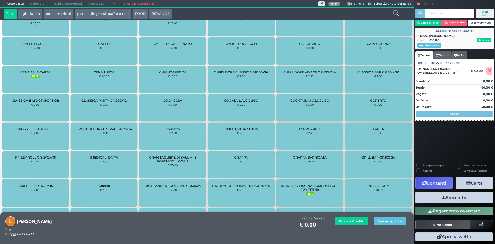
click at [451, 194] on button "Addebito" at bounding box center [454, 198] width 78 height 12
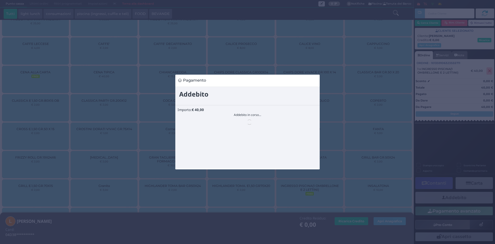
scroll to position [0, 0]
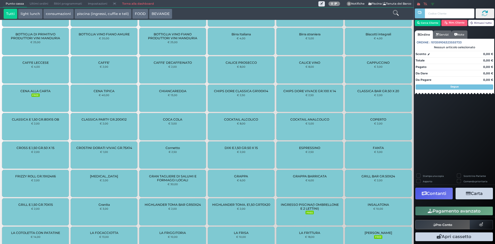
scroll to position [258, 0]
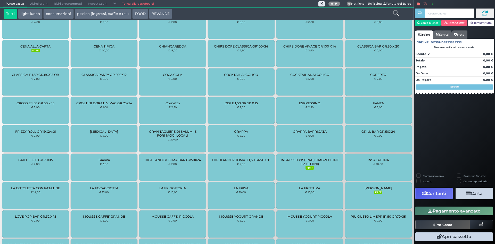
click at [308, 167] on small "FREE" at bounding box center [309, 168] width 8 height 4
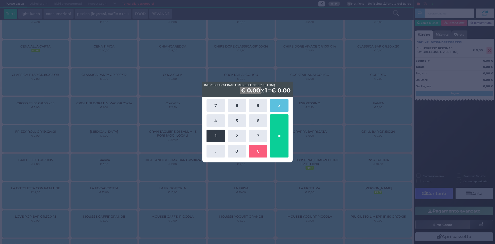
click at [215, 137] on button "1" at bounding box center [215, 135] width 19 height 13
click at [233, 147] on button "0" at bounding box center [237, 151] width 19 height 13
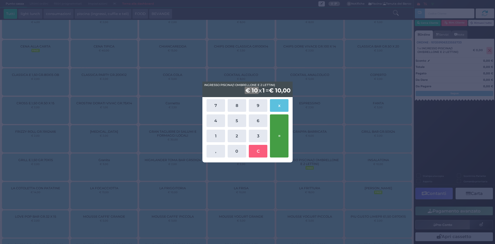
click at [275, 139] on button "=" at bounding box center [279, 135] width 19 height 43
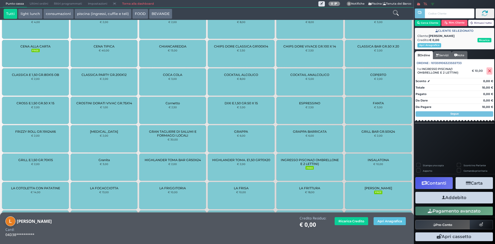
click at [452, 195] on button "Addebito" at bounding box center [454, 198] width 78 height 12
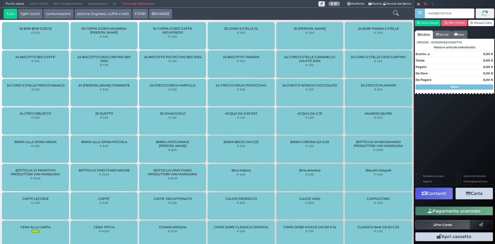
type input "04D380727F1D90"
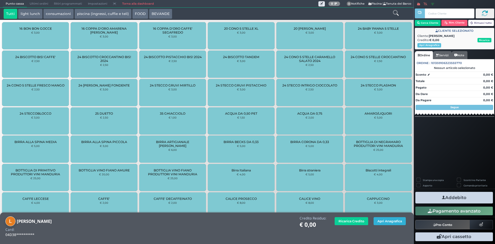
click at [396, 222] on button "Apri Anagrafica" at bounding box center [390, 221] width 32 height 8
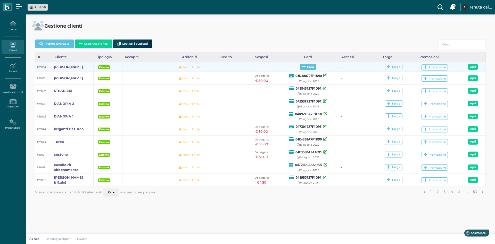
click at [305, 69] on span "Card" at bounding box center [308, 67] width 16 height 6
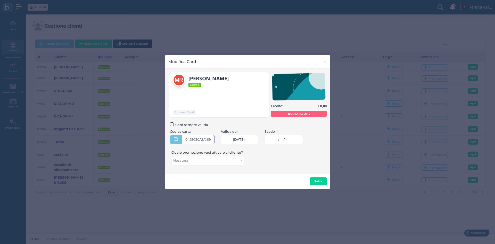
type input "0425C30A3A1692"
click at [291, 139] on span "-- / -- / ----" at bounding box center [283, 139] width 16 height 4
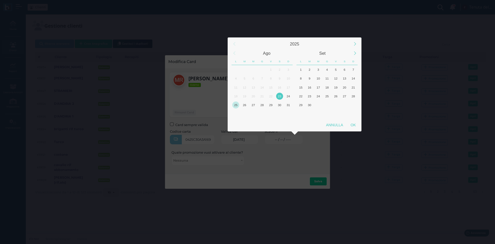
click at [234, 104] on div "25" at bounding box center [235, 104] width 7 height 7
click at [349, 123] on div "OK" at bounding box center [353, 124] width 13 height 9
type input "25/08/2025"
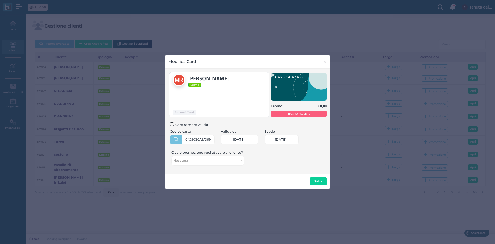
scroll to position [0, 22]
click at [320, 182] on b "Salva" at bounding box center [318, 181] width 8 height 4
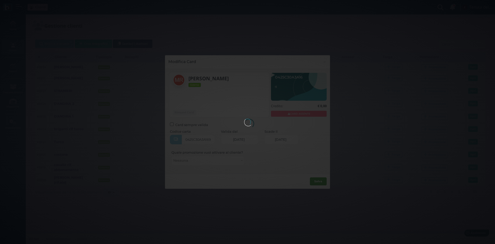
scroll to position [0, 0]
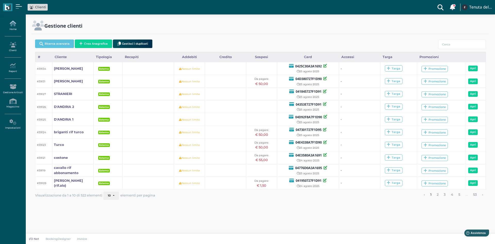
click at [12, 23] on icon at bounding box center [13, 24] width 22 height 6
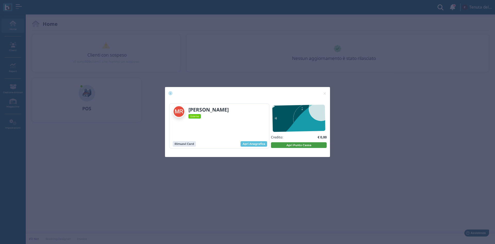
click at [287, 144] on button "Apri Punto Cassa" at bounding box center [299, 145] width 56 height 6
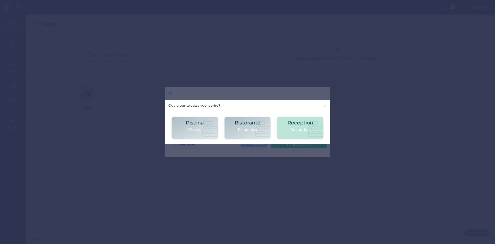
click at [293, 131] on p "Reception" at bounding box center [300, 129] width 26 height 5
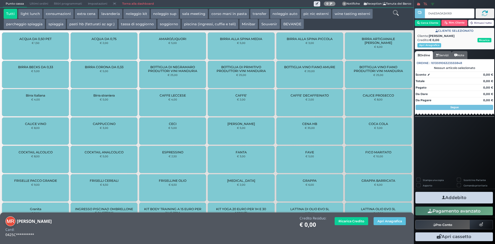
type input "04AE9A0A3A1695"
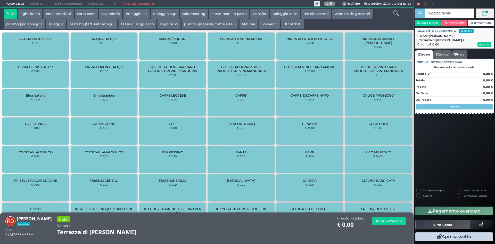
type input "0425C30A3A1692"
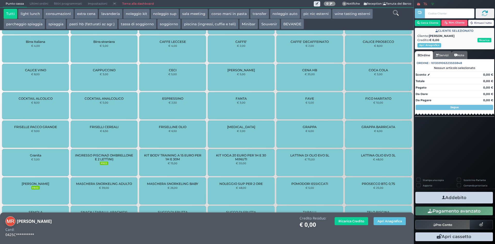
scroll to position [147, 0]
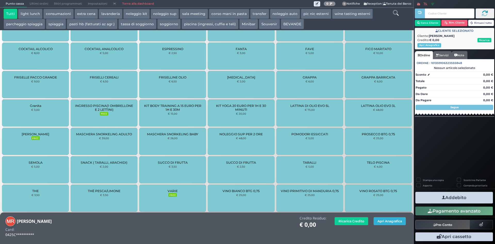
click at [388, 219] on button "Apri Anagrafica" at bounding box center [390, 221] width 32 height 8
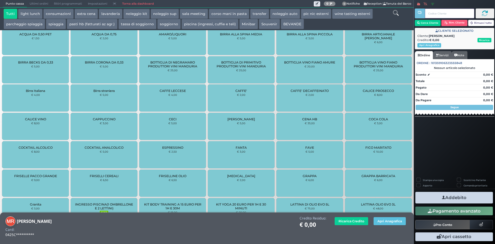
scroll to position [0, 0]
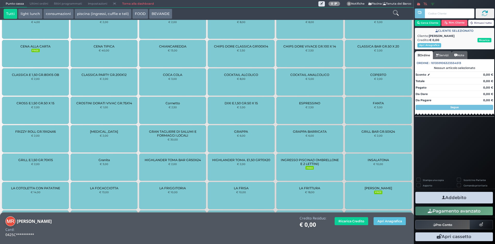
scroll to position [294, 0]
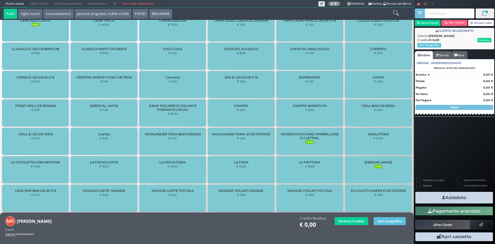
click at [312, 138] on span "INGRESSO PISCINA(1 OMBRELLONE E 2 LETTINI)" at bounding box center [310, 136] width 58 height 8
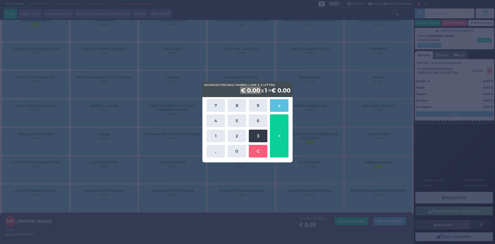
click at [259, 138] on button "3" at bounding box center [258, 135] width 19 height 13
click at [241, 122] on button "5" at bounding box center [237, 120] width 19 height 13
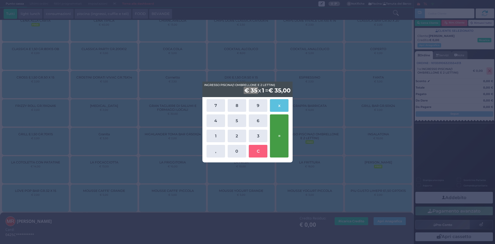
click at [278, 137] on button "=" at bounding box center [279, 135] width 19 height 43
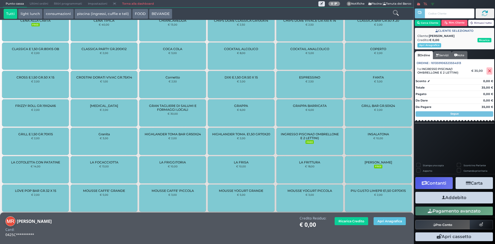
click at [455, 199] on button "Addebito" at bounding box center [454, 198] width 78 height 12
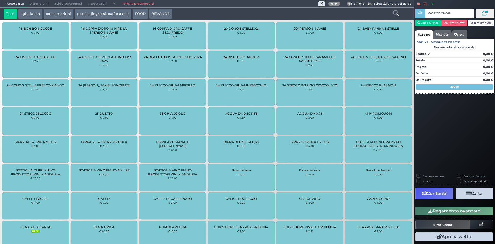
type input "0425C30A3A1692"
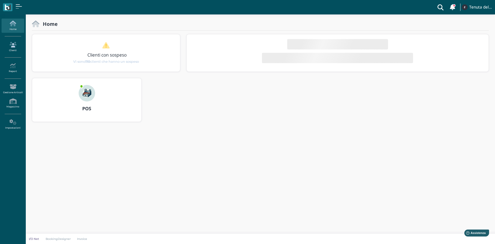
click at [12, 47] on icon at bounding box center [13, 45] width 22 height 6
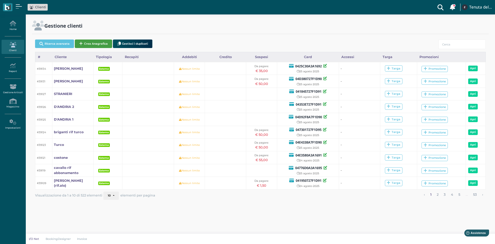
click at [93, 44] on button "Crea Anagrafica" at bounding box center [93, 43] width 37 height 9
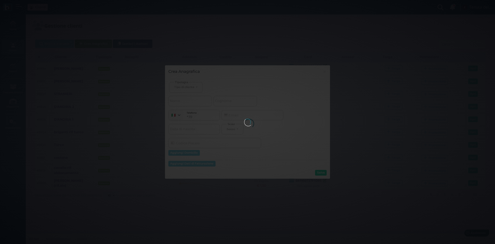
select select
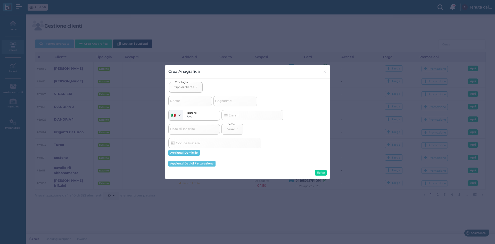
click at [75, 39] on button "Crea Anagrafica" at bounding box center [93, 43] width 37 height 9
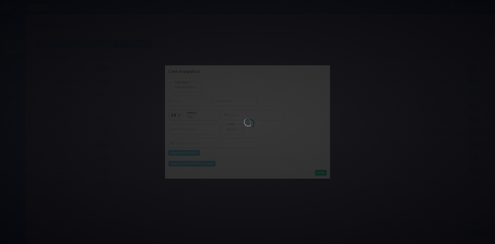
select select
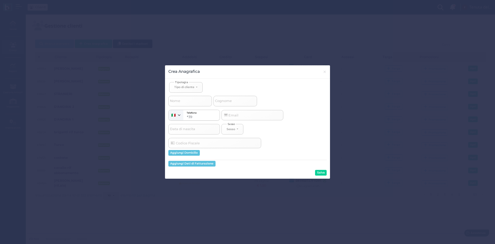
click at [179, 84] on span "Tipologia" at bounding box center [181, 82] width 14 height 4
click at [183, 87] on div "Tipo di cliente" at bounding box center [184, 87] width 20 height 4
click at [179, 104] on span "Esterno" at bounding box center [180, 104] width 13 height 4
select select "[object Object]"
select select
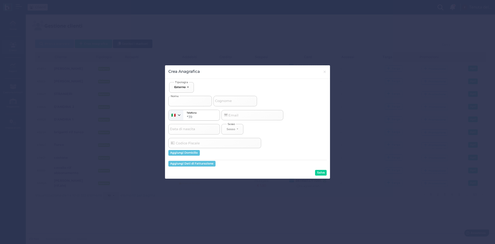
click at [185, 102] on input "Nome" at bounding box center [190, 101] width 44 height 10
type input "r"
select select
type input "ri"
select select
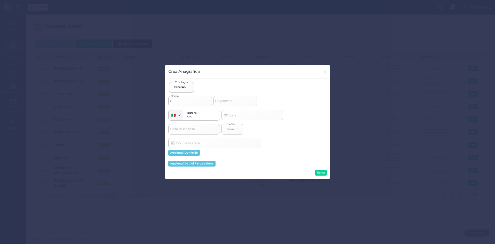
type input "rif"
select select
type input "rif"
select select
type input "rif r"
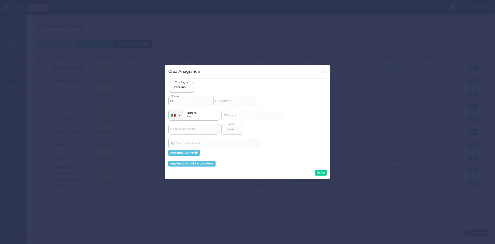
select select
type input "rif ra"
select select
type input "rif ray"
select select
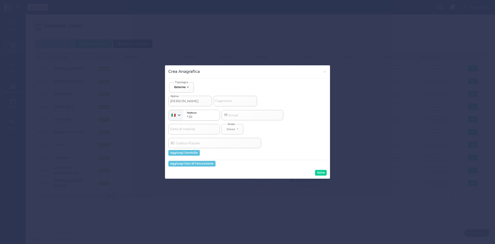
type input "rif raya"
select select
type input "rif rayan"
select select
type input "rif rayan"
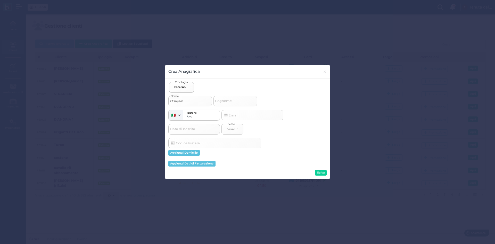
click at [328, 175] on div "Ospite Esterno Hotel Dipendente Standard Dipendente Junior Proprietario Esterno…" at bounding box center [247, 129] width 165 height 100
click at [325, 172] on button "Salva" at bounding box center [321, 173] width 12 height 6
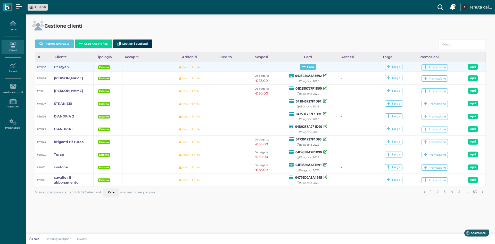
click at [304, 67] on icon at bounding box center [304, 67] width 4 height 4
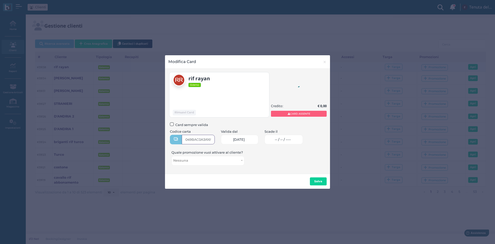
type input "049BAC0A3A1691"
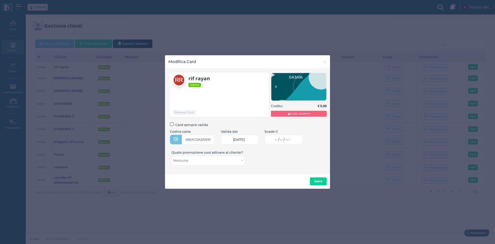
click at [297, 136] on link "-- / -- / ----" at bounding box center [283, 140] width 38 height 10
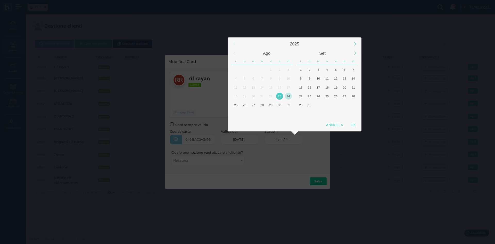
click at [288, 97] on div "24" at bounding box center [288, 96] width 7 height 7
click at [235, 107] on div "25" at bounding box center [235, 104] width 7 height 7
click at [353, 126] on div "OK" at bounding box center [353, 124] width 13 height 9
type input "25/08/2025"
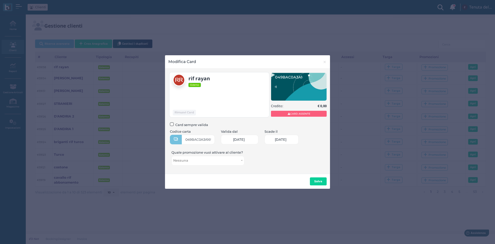
scroll to position [0, 22]
click at [320, 181] on b "Salva" at bounding box center [318, 181] width 8 height 4
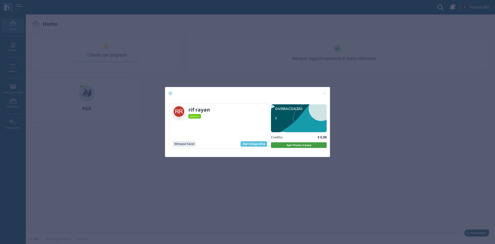
click at [282, 145] on button "Apri Punto Cassa" at bounding box center [299, 145] width 56 height 6
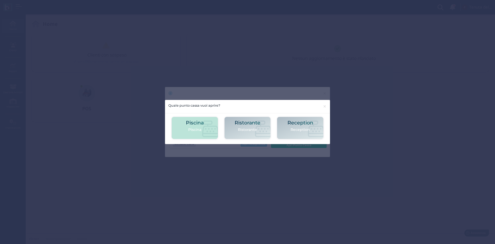
click at [206, 121] on icon at bounding box center [210, 128] width 16 height 16
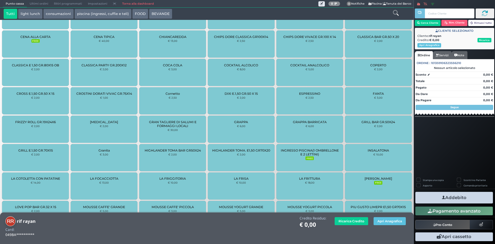
scroll to position [331, 0]
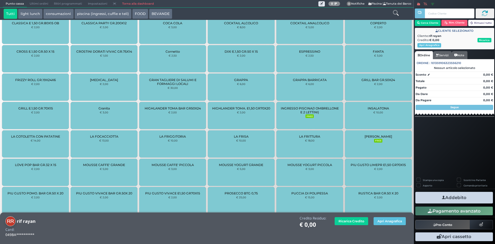
click at [305, 109] on span "INGRESSO PISCINA(1 OMBRELLONE E 2 LETTINI)" at bounding box center [310, 110] width 58 height 8
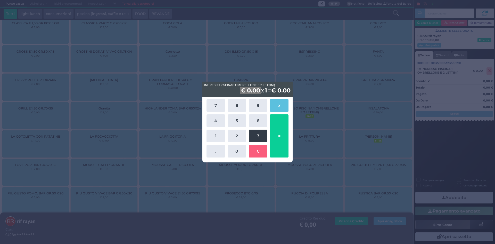
click at [265, 135] on button "3" at bounding box center [258, 135] width 19 height 13
click at [242, 121] on button "5" at bounding box center [237, 120] width 19 height 13
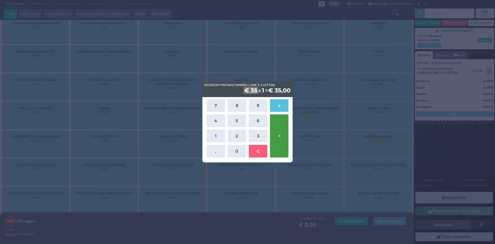
click at [281, 129] on button "=" at bounding box center [279, 135] width 19 height 43
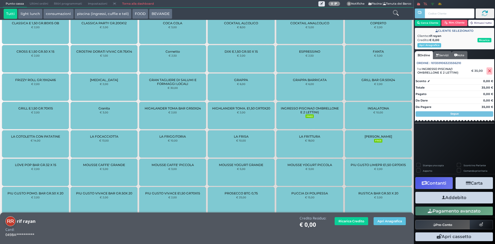
click at [468, 200] on button "Addebito" at bounding box center [454, 198] width 78 height 12
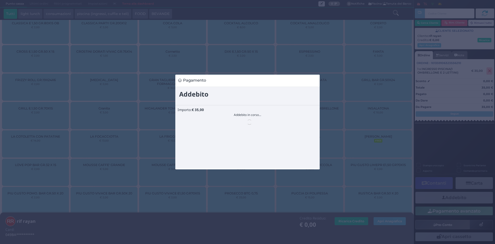
scroll to position [0, 0]
